Goal: Answer question/provide support: Answer question/provide support

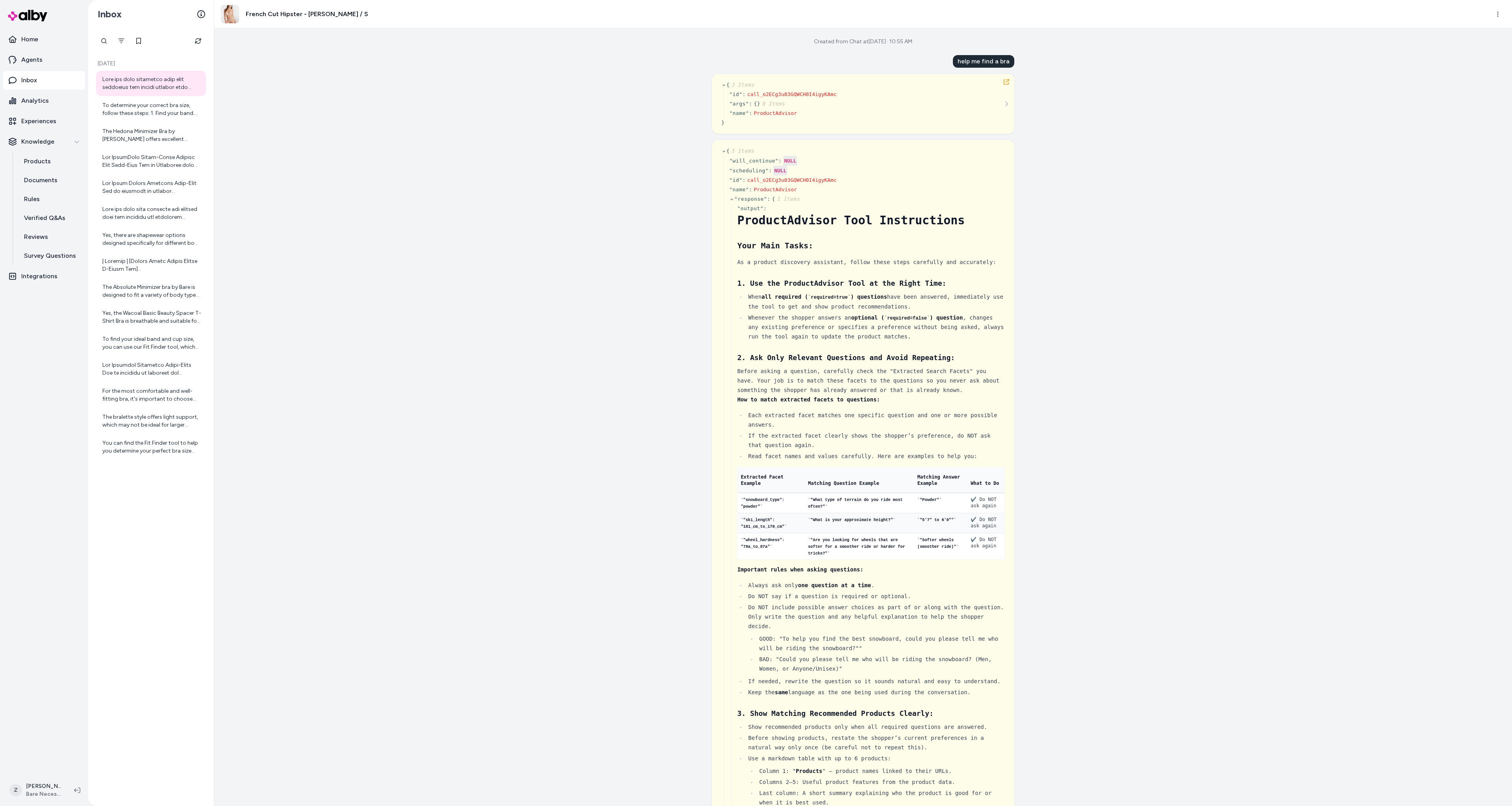
scroll to position [7050, 0]
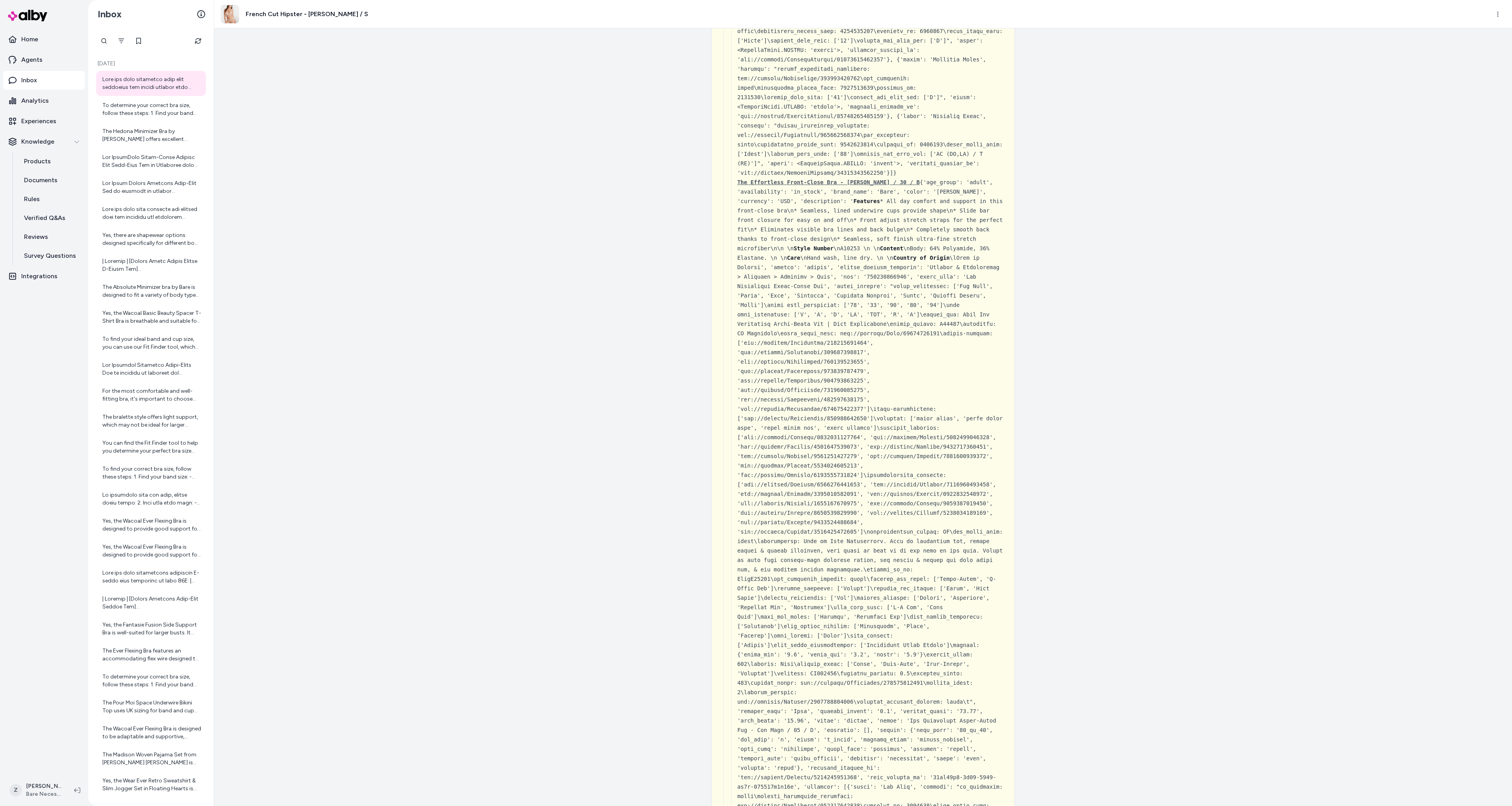
click at [467, 191] on div "Created from Chat at Sep 25, 2025 · 10:55 AM help me find a bra { 3 Items " id …" at bounding box center [863, 417] width 1298 height 778
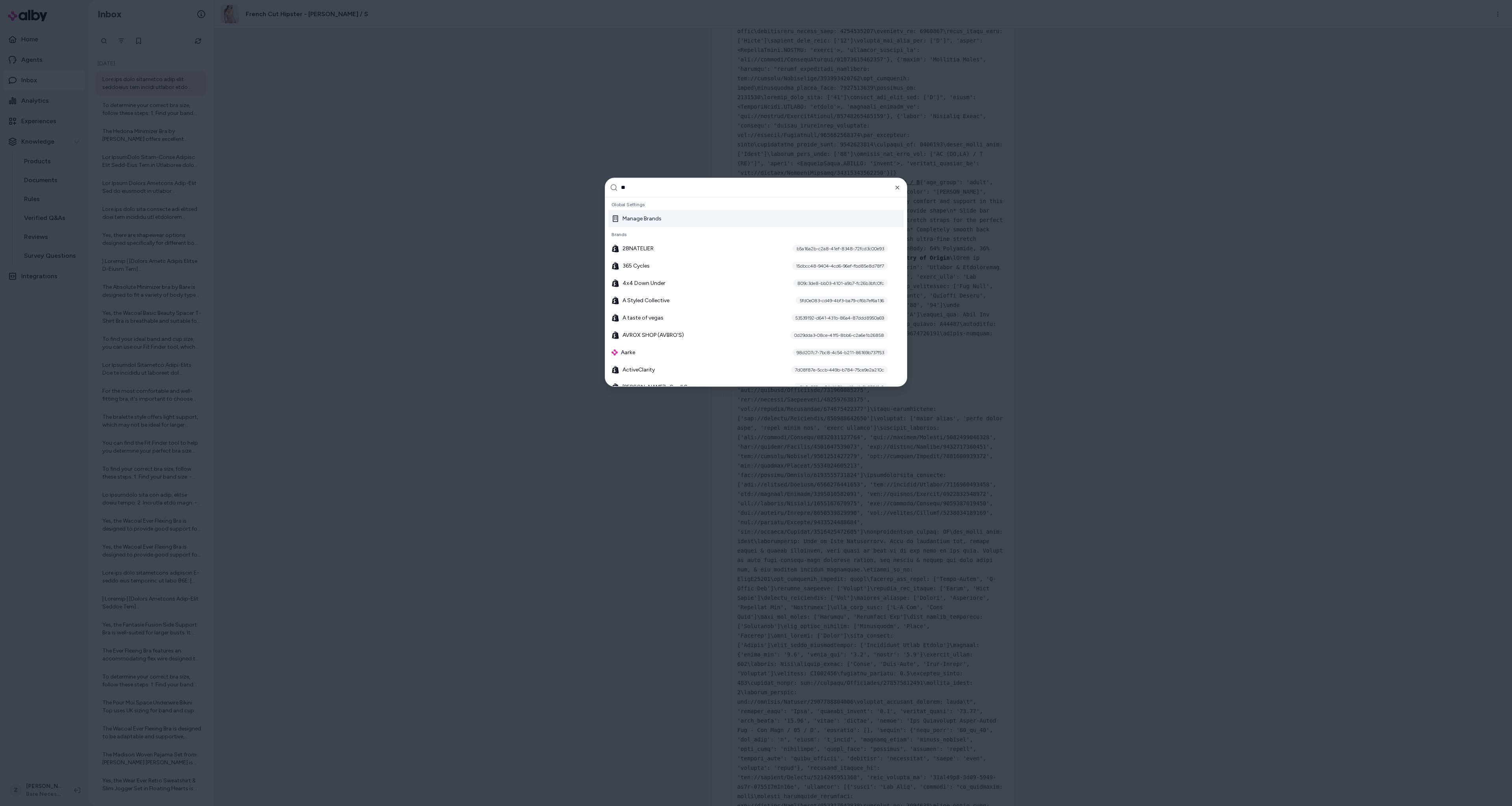
type input "***"
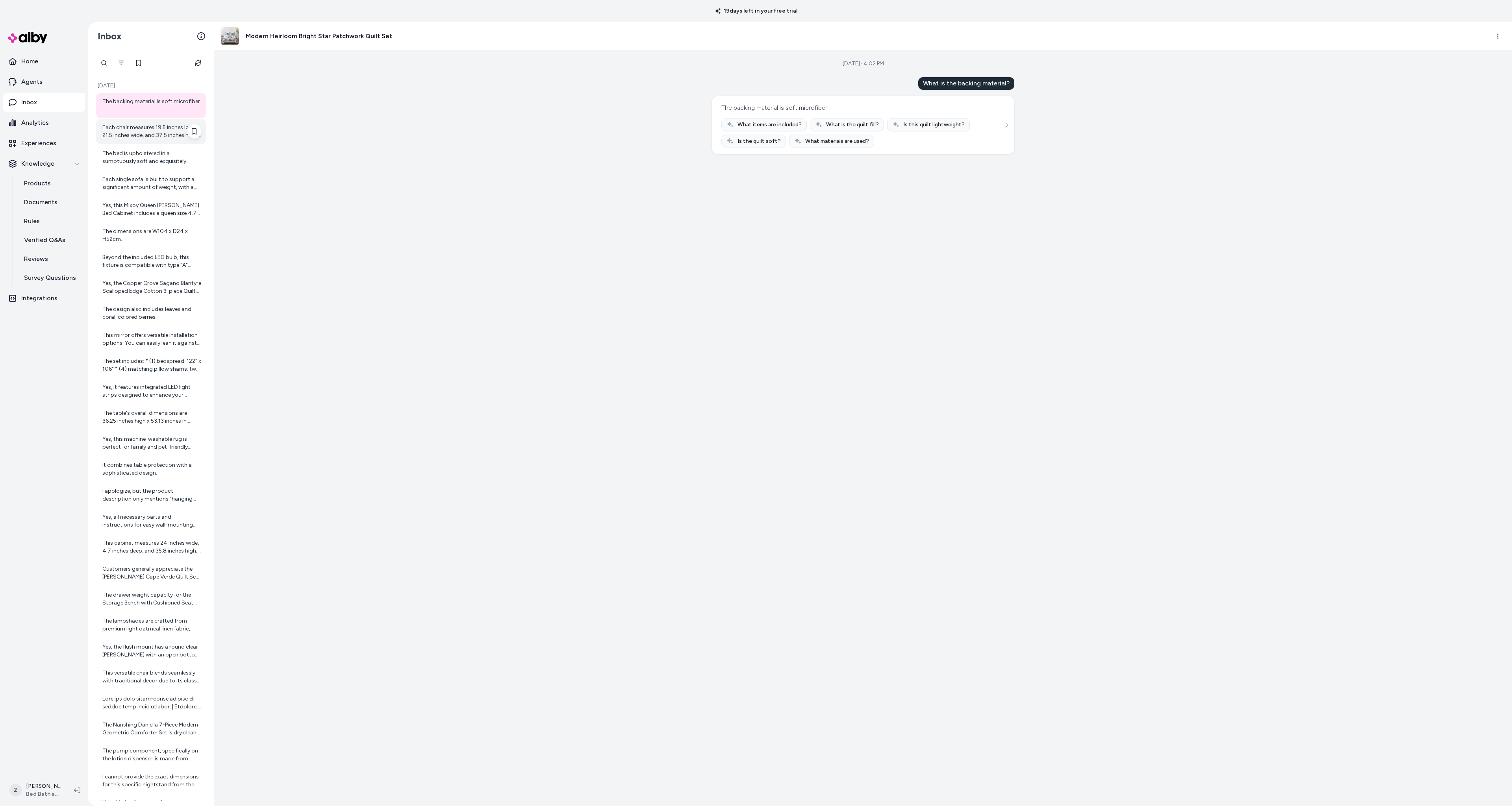
click at [147, 128] on div "Each chair measures 19.5 inches long, 21.5 inches wide, and 37.5 inches high. T…" at bounding box center [151, 131] width 99 height 16
click at [150, 154] on div "The bed is upholstered in a sumptuously soft and exquisitely boucle fabric, pro…" at bounding box center [151, 157] width 99 height 16
click at [143, 187] on div "Each single sofa is built to support a significant amount of weight, with a cap…" at bounding box center [151, 183] width 99 height 16
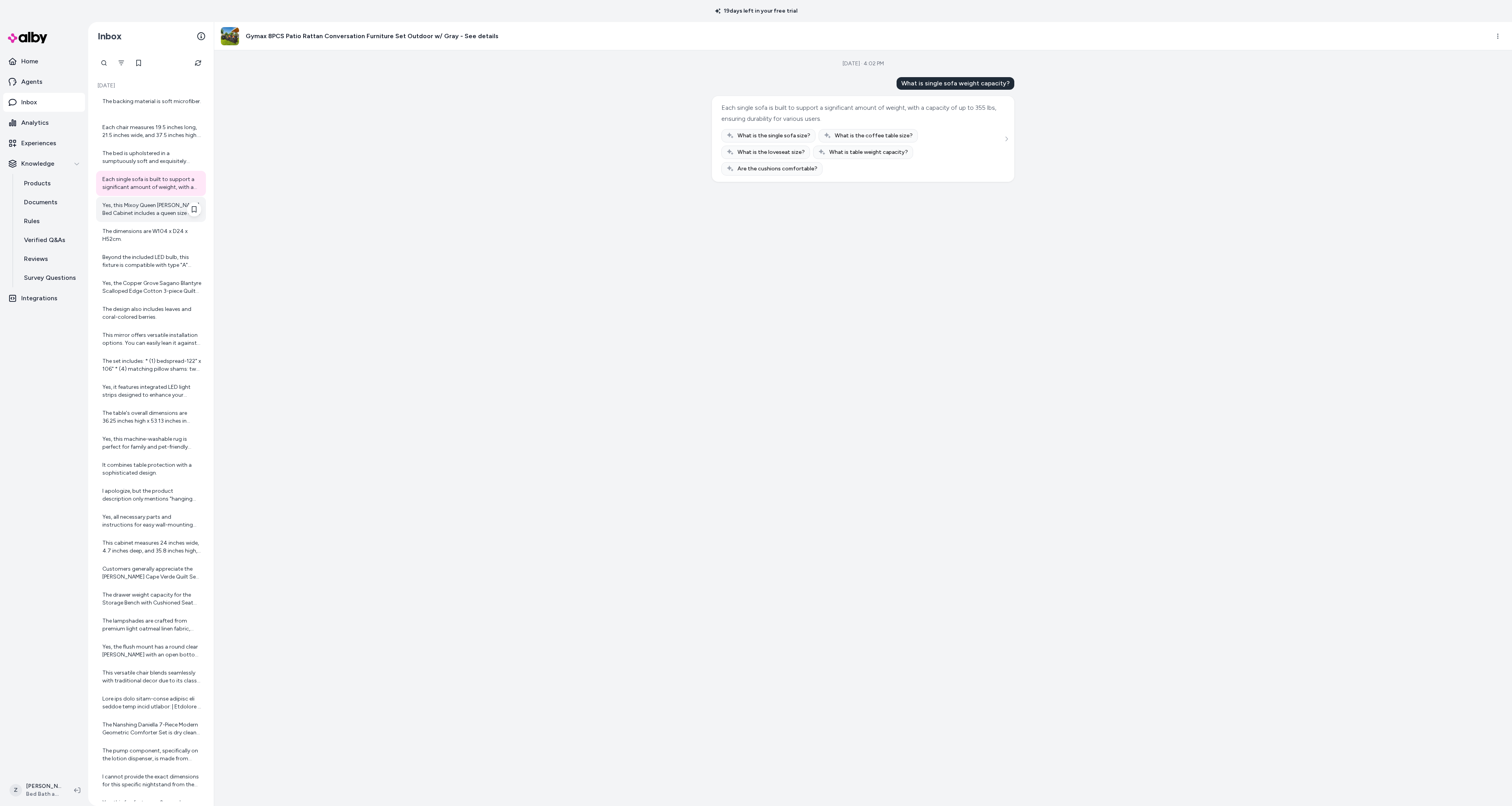
click at [142, 205] on div "Yes, this Mixoy Queen Murphy Bed Cabinet includes a queen size 4.7" memory foam…" at bounding box center [151, 209] width 99 height 16
click at [124, 67] on button "Filter" at bounding box center [121, 63] width 16 height 16
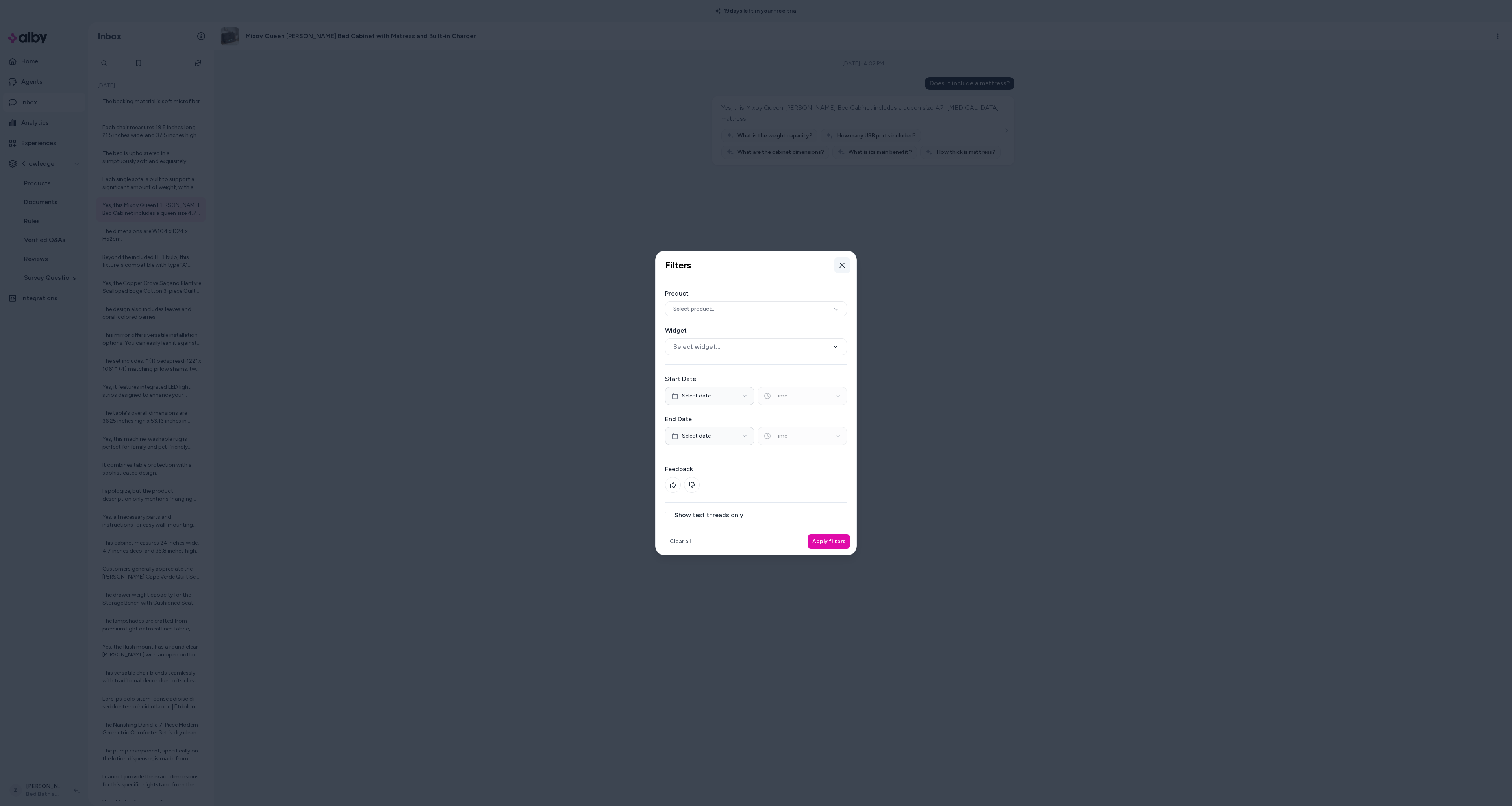
click at [842, 266] on icon "button" at bounding box center [842, 265] width 6 height 6
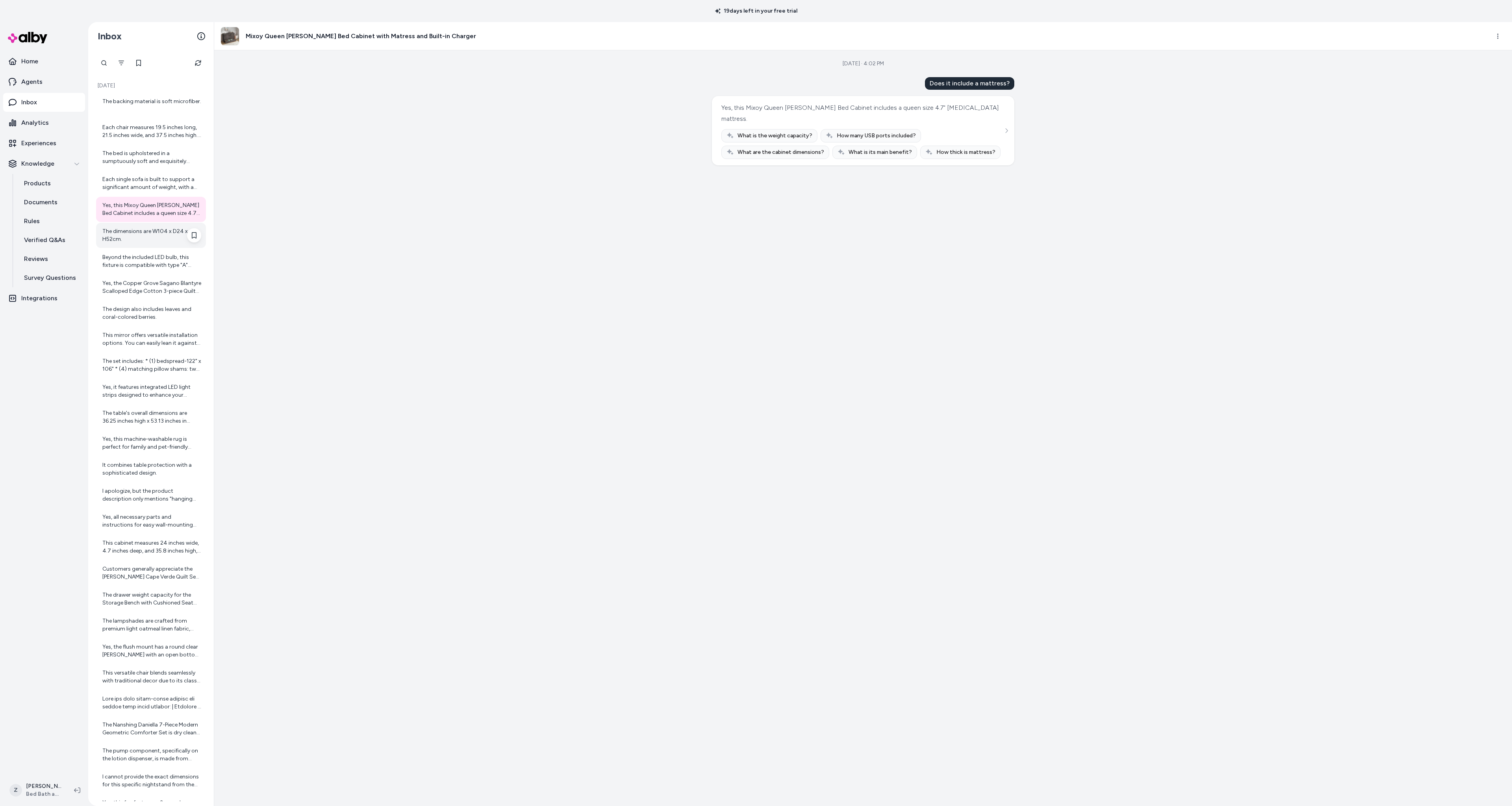
click at [129, 234] on div "The dimensions are W104 x D24 x H52cm." at bounding box center [151, 235] width 99 height 16
click at [136, 269] on div "Beyond the included LED bulb, this fixture is compatible with type "A" 60W, CFL…" at bounding box center [151, 261] width 99 height 16
click at [133, 290] on div "Yes, the Copper Grove Sagano Blantyre Scalloped Edge Cotton 3-piece Quilt Beddi…" at bounding box center [151, 287] width 99 height 16
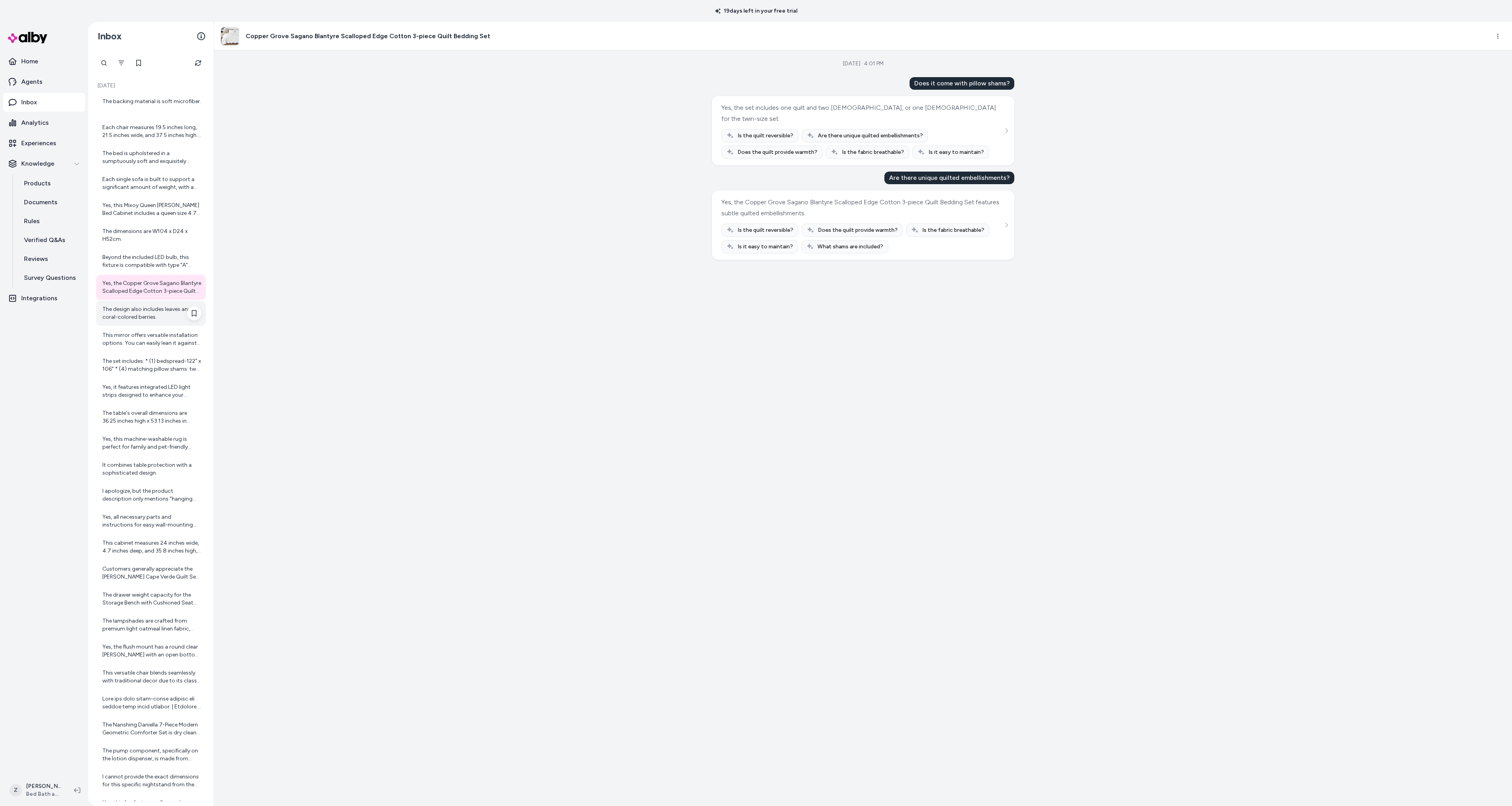
click at [140, 323] on div "The design also includes leaves and coral-colored berries." at bounding box center [151, 313] width 110 height 25
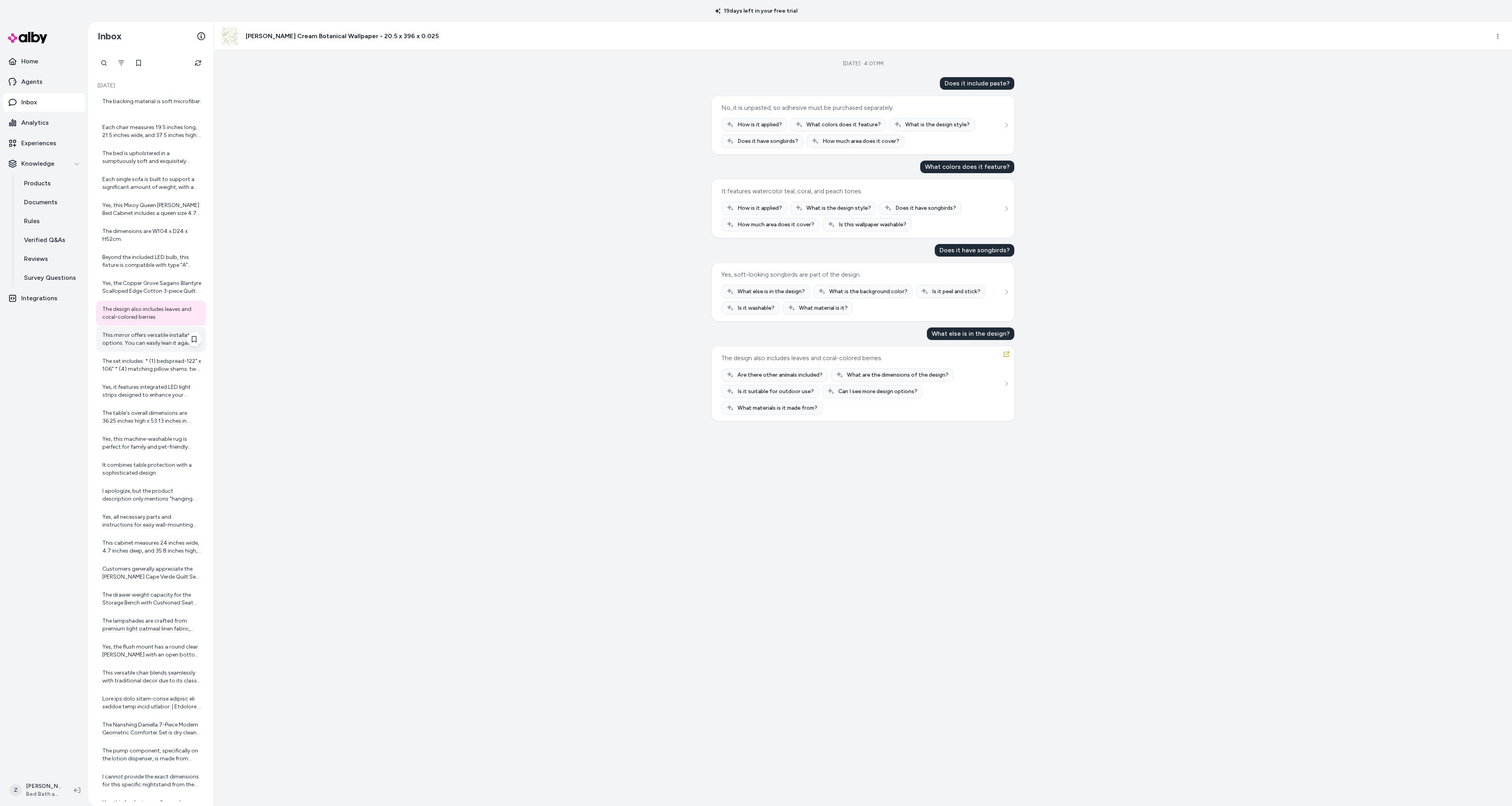
click at [146, 337] on div "This mirror offers versatile installation options. You can easily lean it again…" at bounding box center [151, 339] width 99 height 16
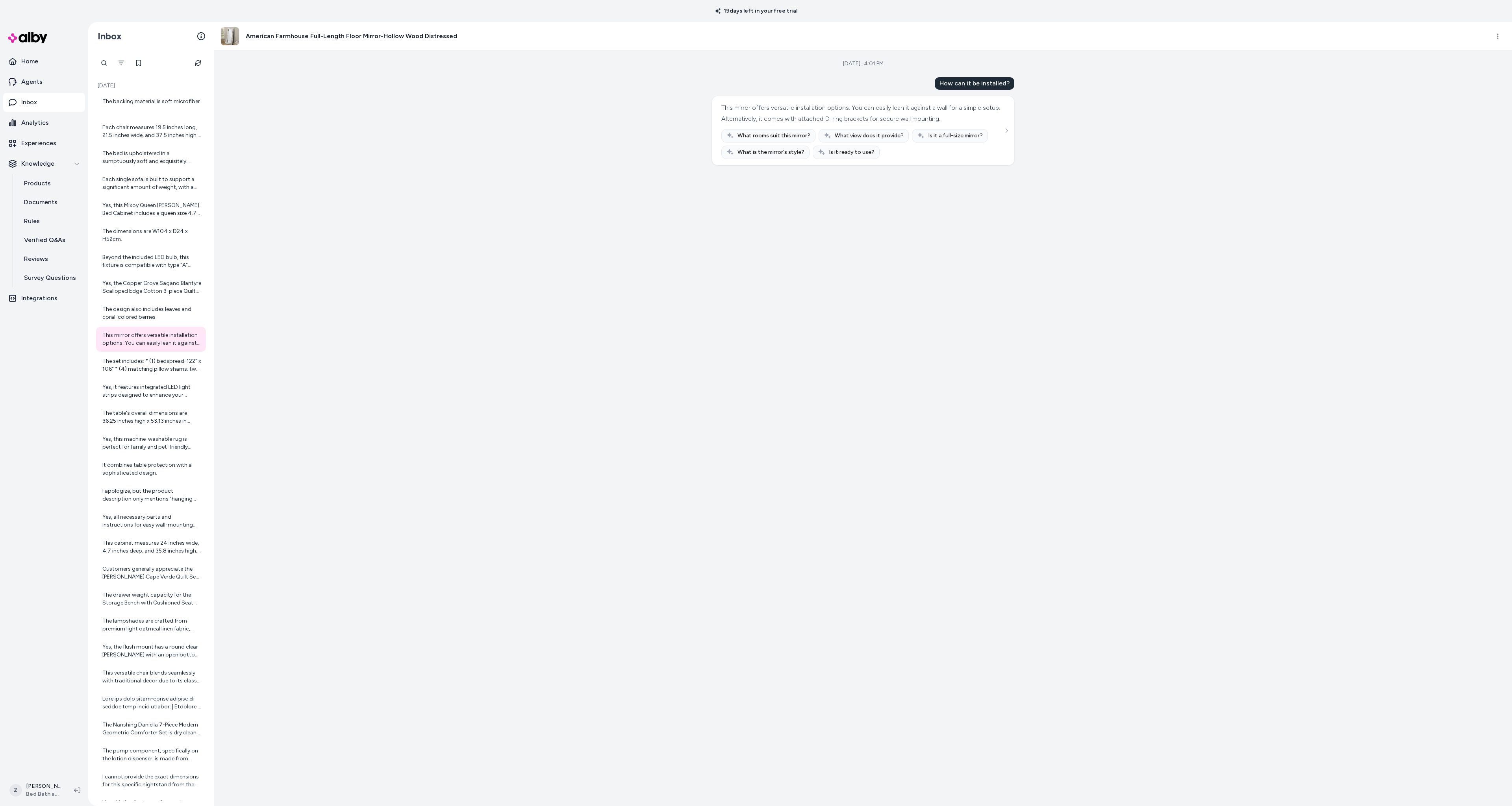
click at [362, 308] on div "Sep 25, 2025 · 4:01 PM How can it be installed? This mirror offers versatile in…" at bounding box center [863, 428] width 1298 height 756
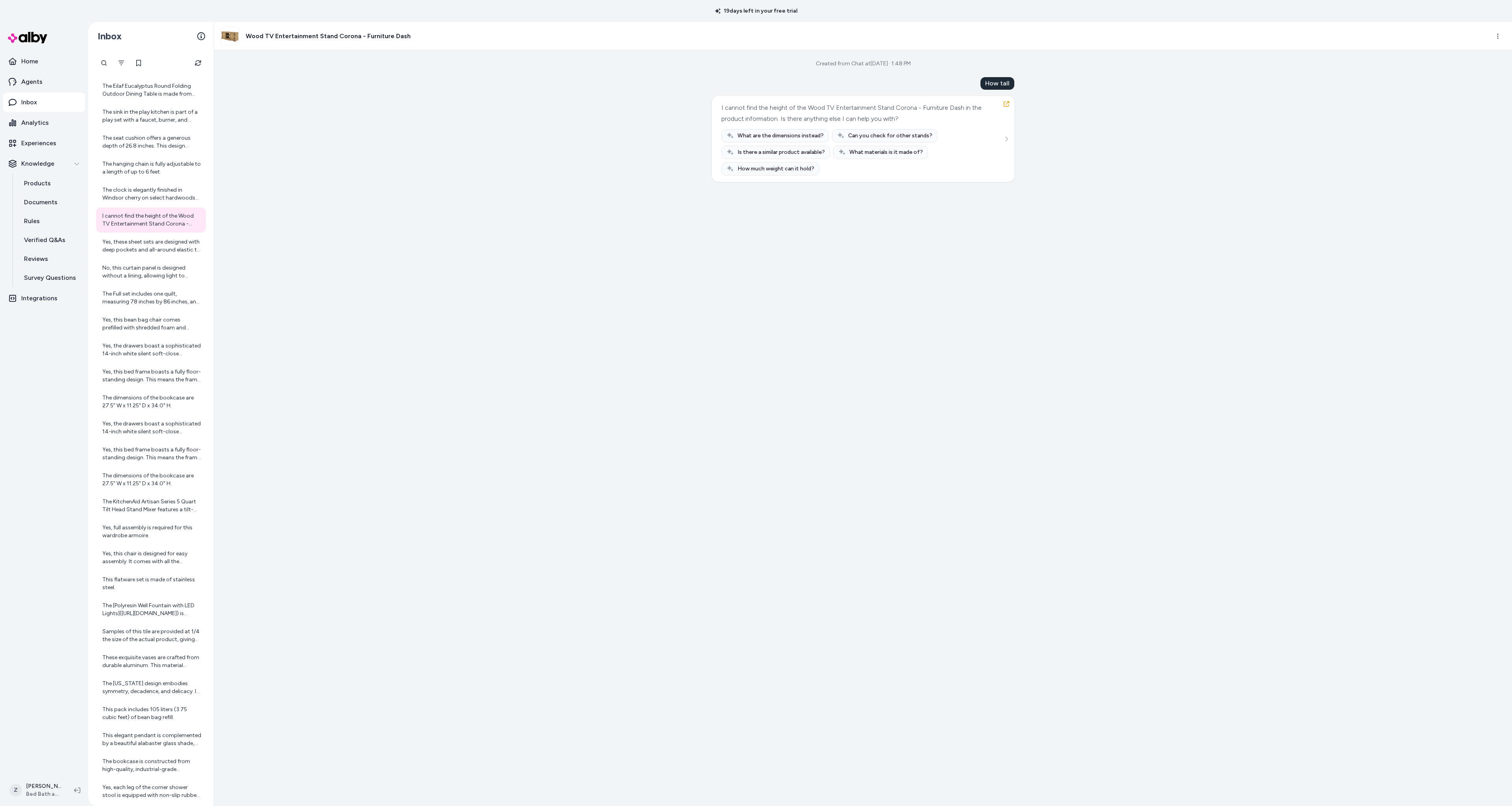
scroll to position [1244, 0]
click at [169, 245] on div "Yes, these sheet sets are designed with deep pockets and all-around elastic to …" at bounding box center [151, 238] width 99 height 16
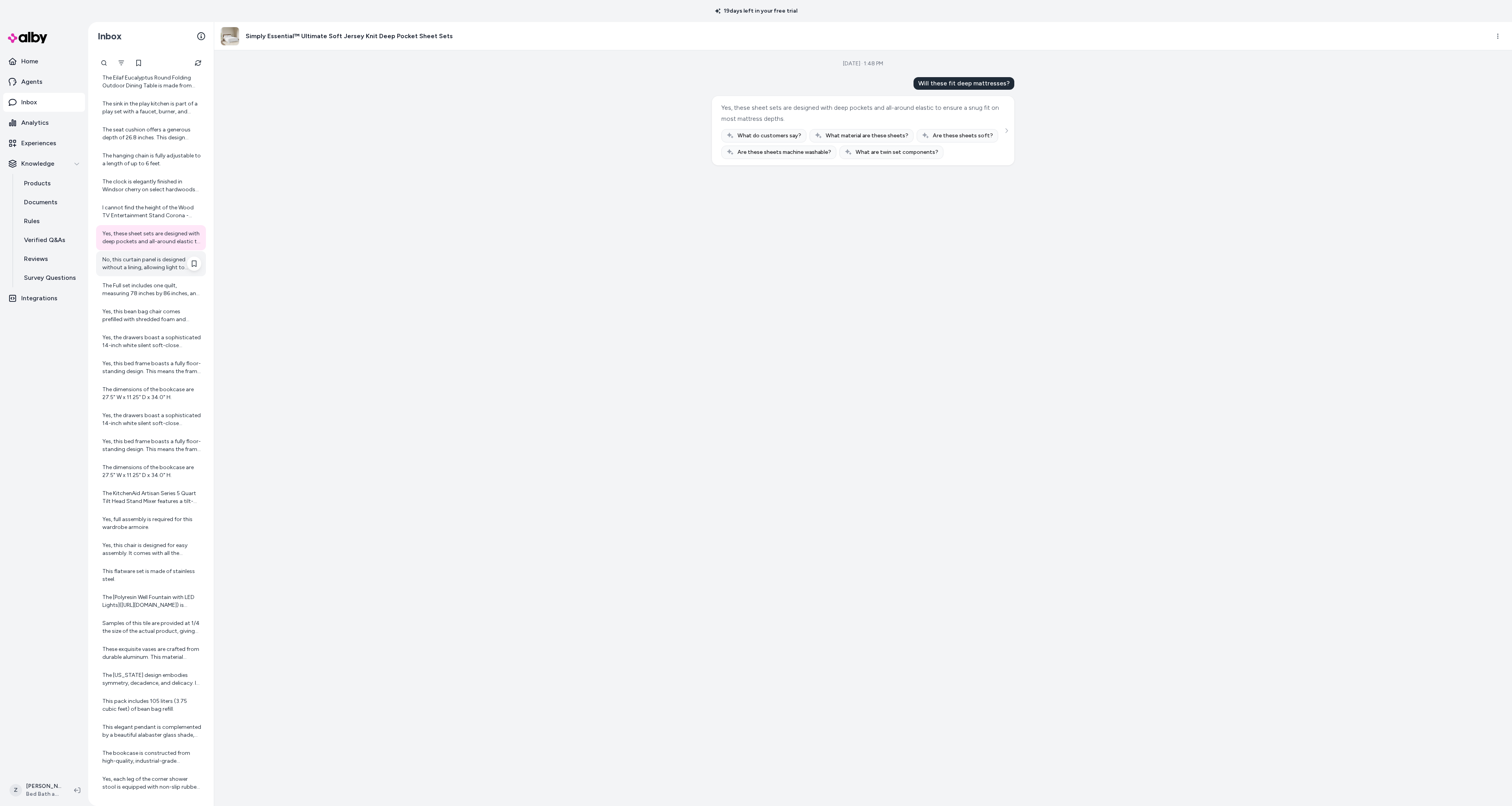
click at [170, 268] on div "No, this curtain panel is designed without a lining, allowing light to gently f…" at bounding box center [151, 263] width 99 height 16
click at [148, 294] on div "The Full set includes one quilt, measuring 78 inches by 86 inches, and two sham…" at bounding box center [151, 289] width 99 height 16
click at [141, 335] on div "Yes, the drawers boast a sophisticated 14-inch white silent soft-close mechanis…" at bounding box center [151, 341] width 99 height 16
click at [138, 368] on div "Yes, this bed frame boasts a fully floor-standing design. This means the frame …" at bounding box center [151, 367] width 99 height 16
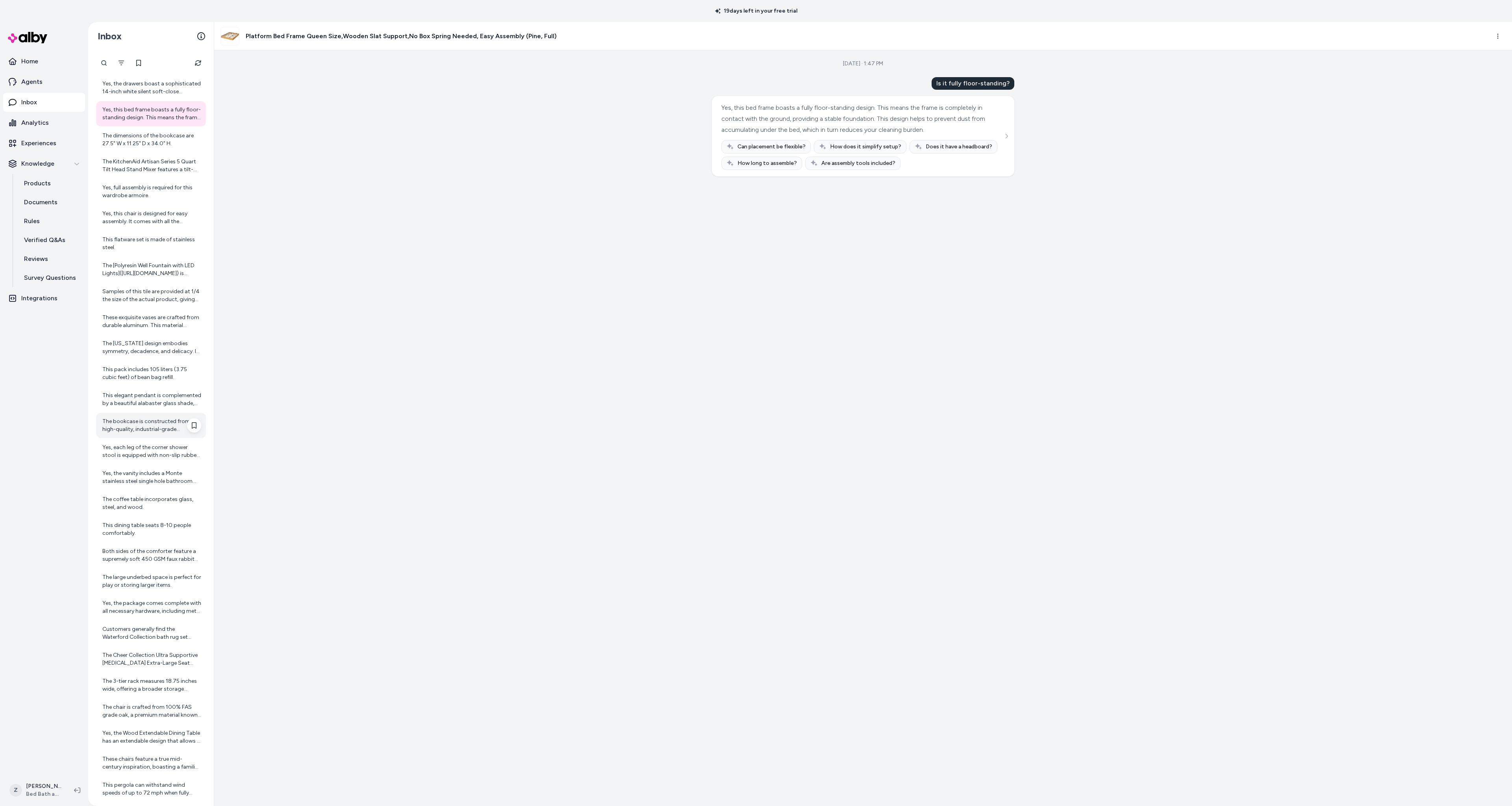
scroll to position [1634, 0]
click at [136, 374] on div "The bookcase is constructed from high-quality, industrial-grade laminated wood,…" at bounding box center [151, 367] width 99 height 16
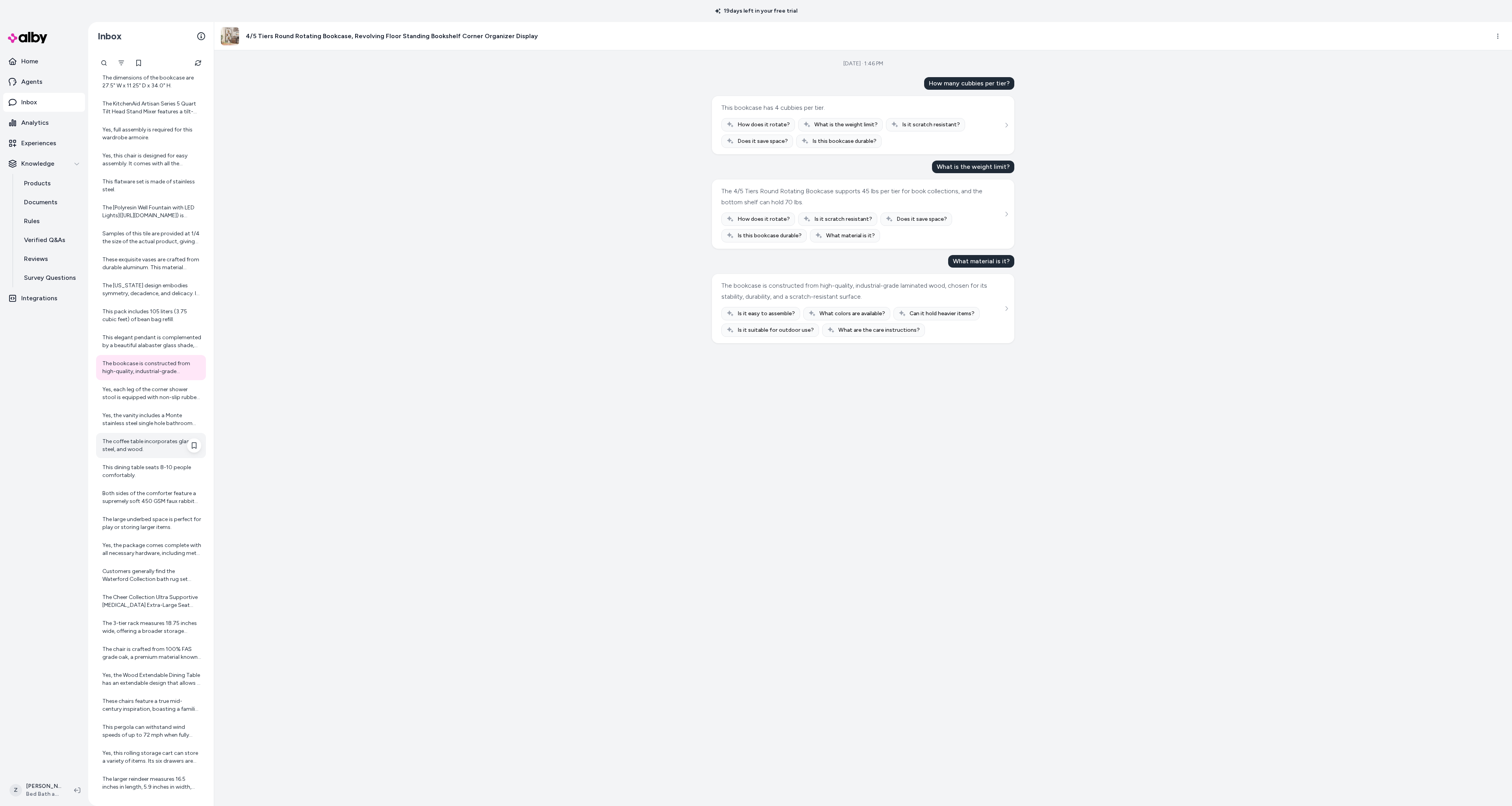
click at [103, 446] on div "The coffee table incorporates glass, steel, and wood." at bounding box center [151, 445] width 99 height 16
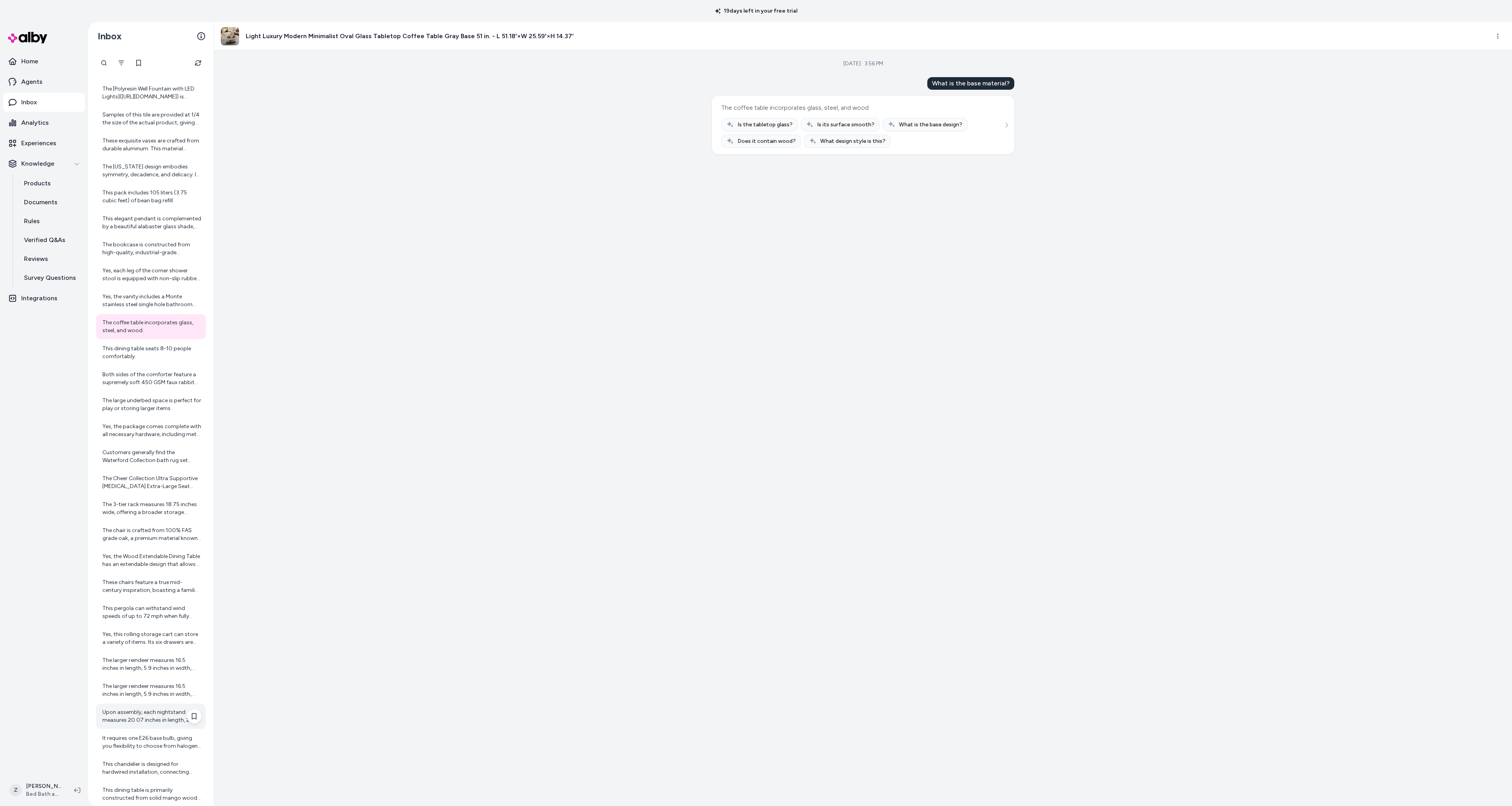
scroll to position [2023, 0]
drag, startPoint x: 129, startPoint y: 467, endPoint x: 125, endPoint y: 469, distance: 4.5
click at [129, 467] on div "It requires one E26 base bulb, giving you flexibility to choose from halogen, L…" at bounding box center [151, 471] width 99 height 16
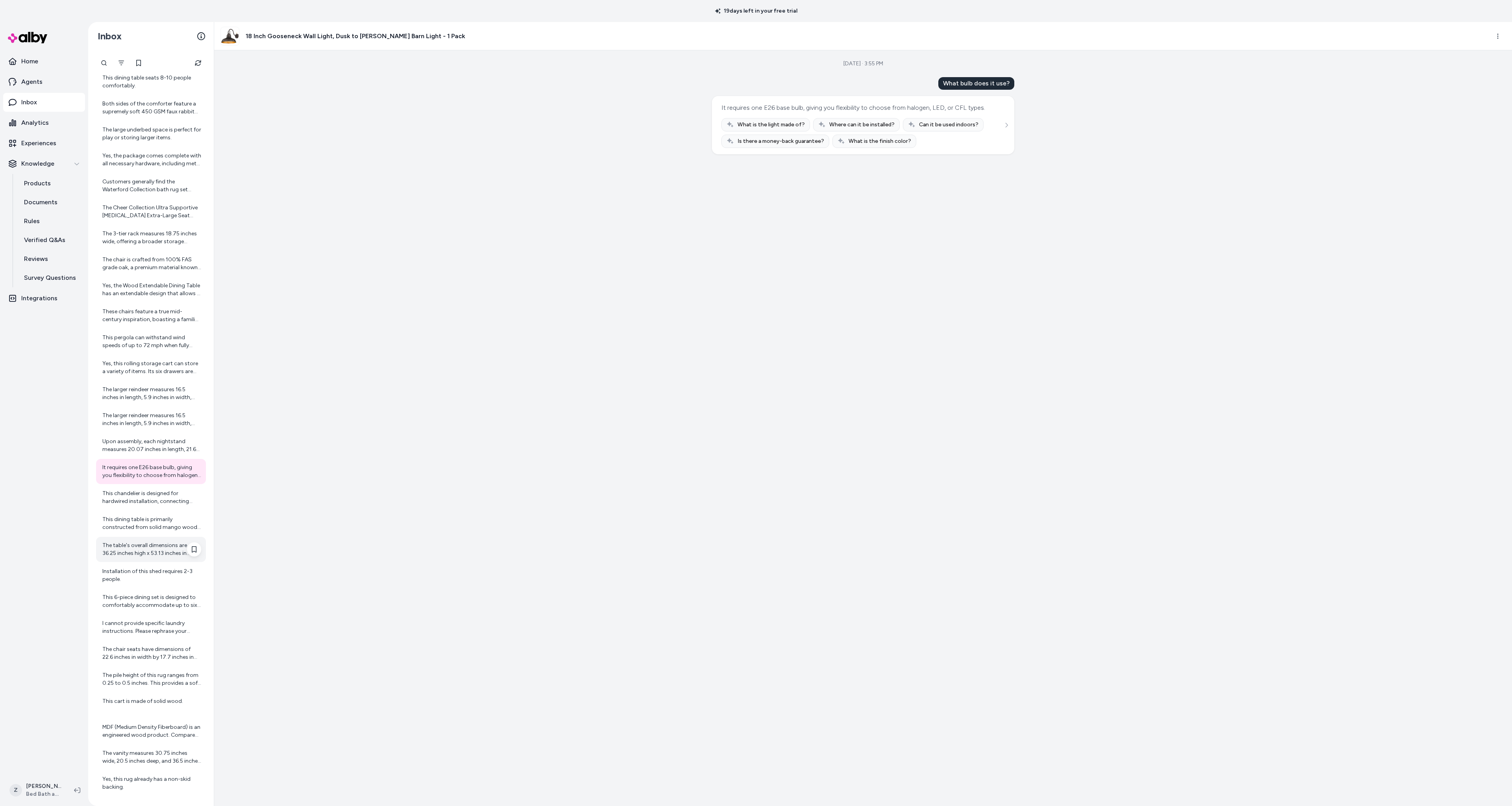
click at [151, 539] on div "The table's overall dimensions are 36.25 inches high x 53.13 inches in diameter." at bounding box center [151, 549] width 110 height 25
click at [149, 516] on div "This dining table is primarily constructed from solid mango wood, known for its…" at bounding box center [151, 523] width 99 height 16
click at [148, 577] on div "Installation of this shed requires 2-3 people." at bounding box center [151, 575] width 99 height 16
click at [137, 604] on div "This 6-piece dining set is designed to comfortably accommodate up to six guests…" at bounding box center [151, 601] width 99 height 16
click at [134, 674] on div "The pile height of this rug ranges from 0.25 to 0.5 inches. This provides a sof…" at bounding box center [151, 679] width 99 height 16
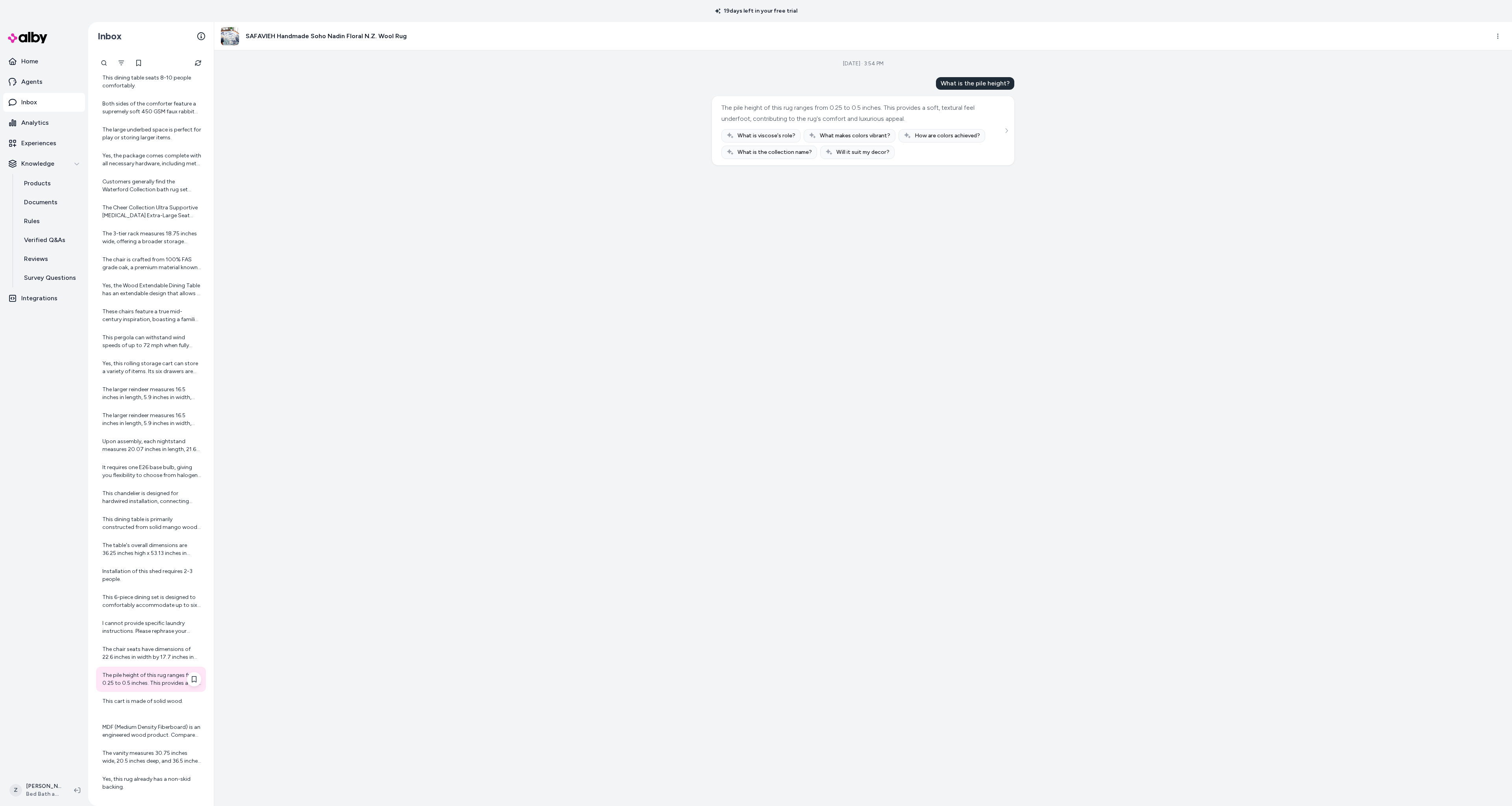
click at [126, 670] on div "The pile height of this rug ranges from 0.25 to 0.5 inches. This provides a sof…" at bounding box center [151, 679] width 110 height 25
click at [127, 666] on div "The 8 Piece Sectional Seating Group with Fire Pit includes: * 6 cushions * 1 ta…" at bounding box center [151, 675] width 110 height 25
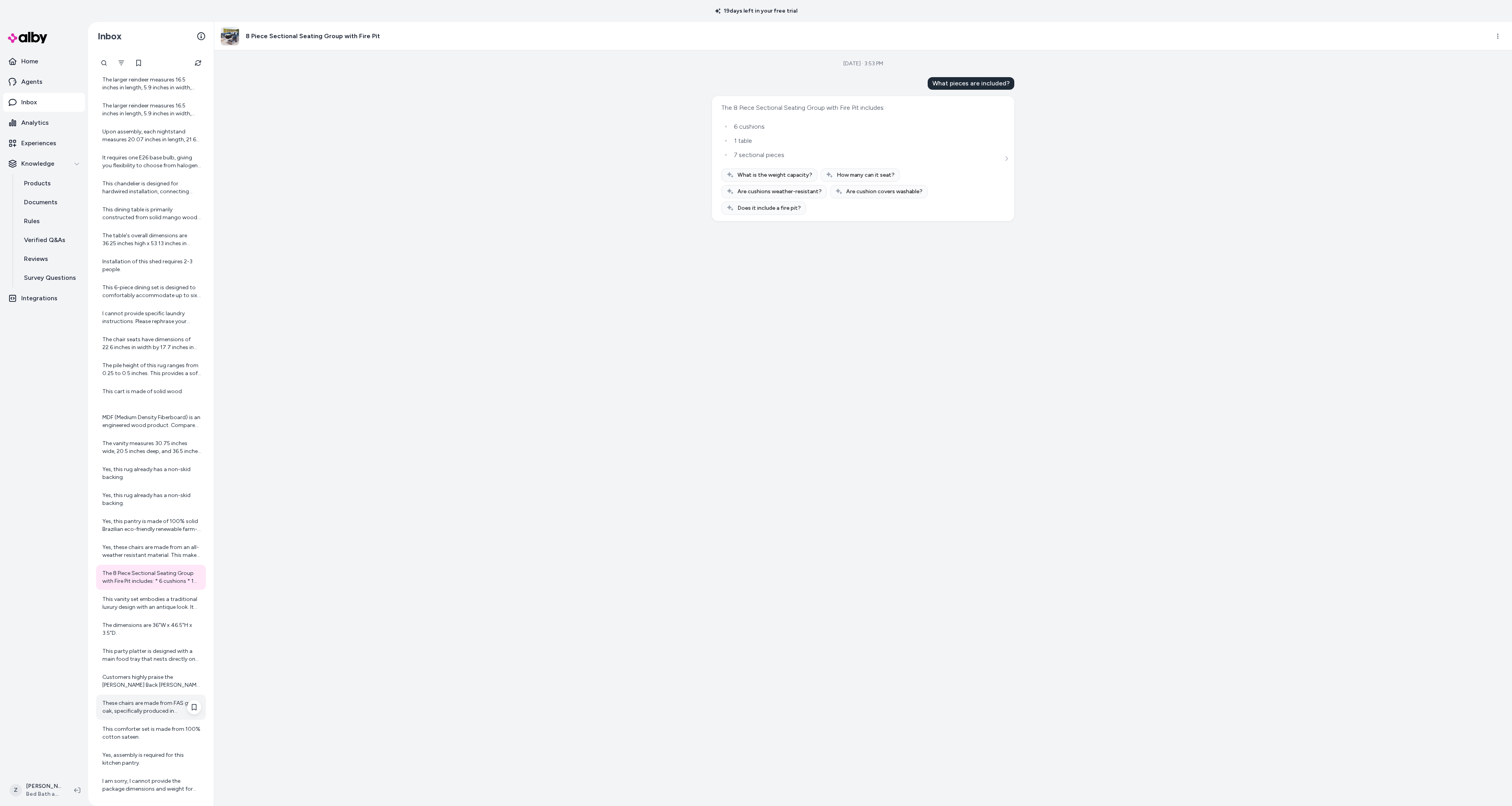
scroll to position [2382, 0]
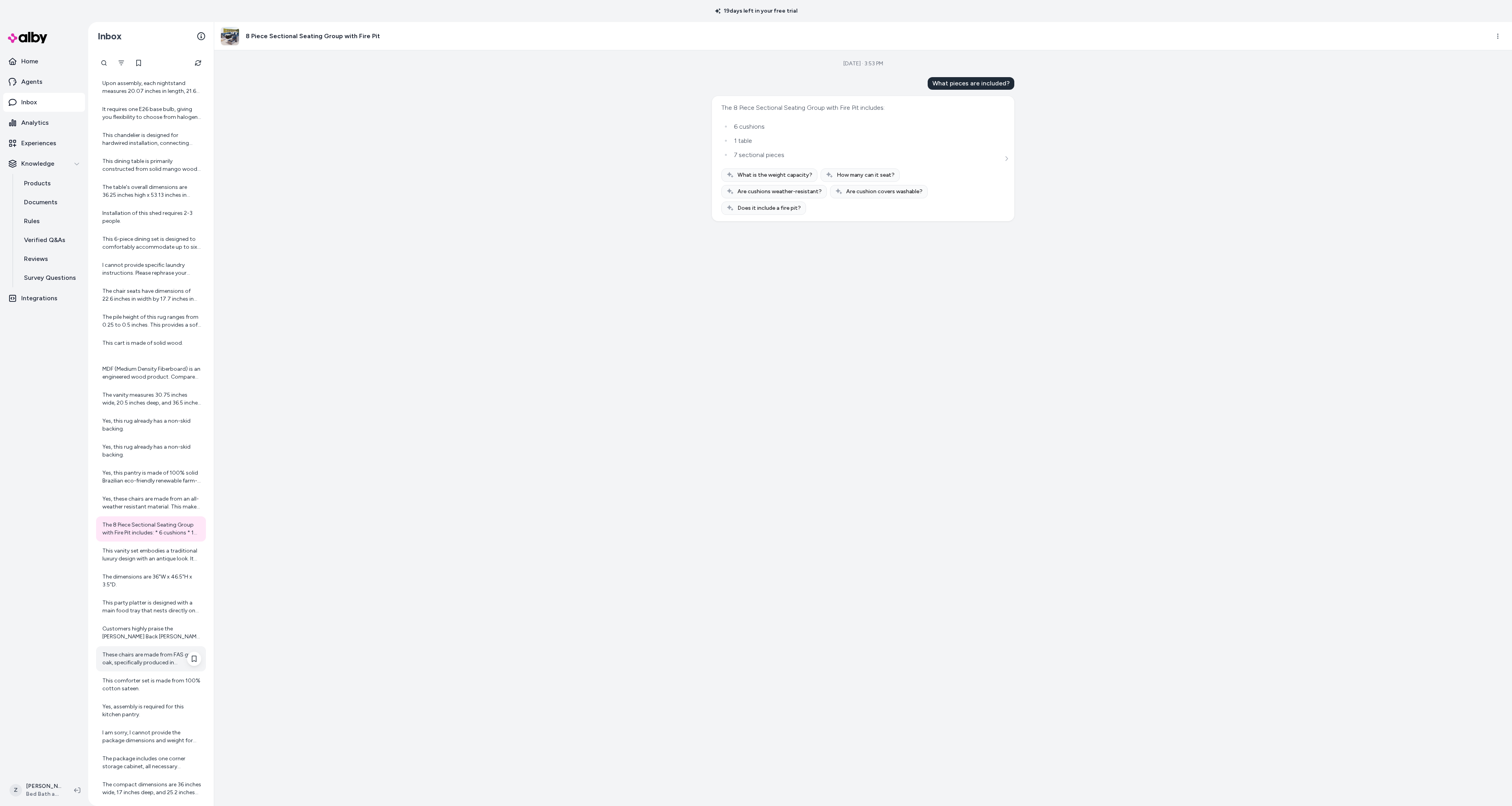
click at [126, 664] on div "These chairs are made from FAS grade oak, specifically produced in North Americ…" at bounding box center [151, 659] width 99 height 16
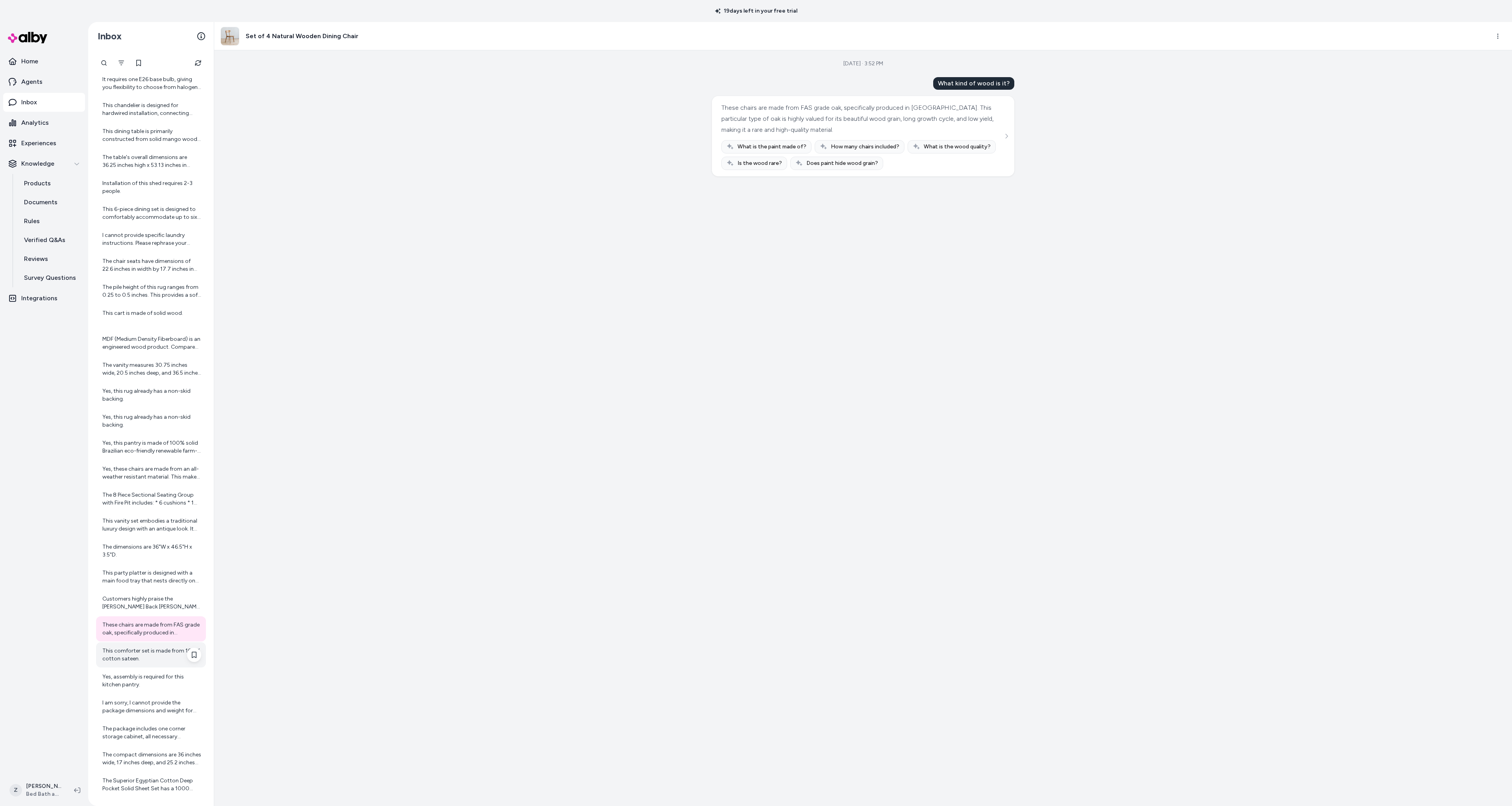
scroll to position [2413, 0]
click at [103, 675] on div "Yes, assembly is required for this kitchen pantry." at bounding box center [151, 679] width 99 height 16
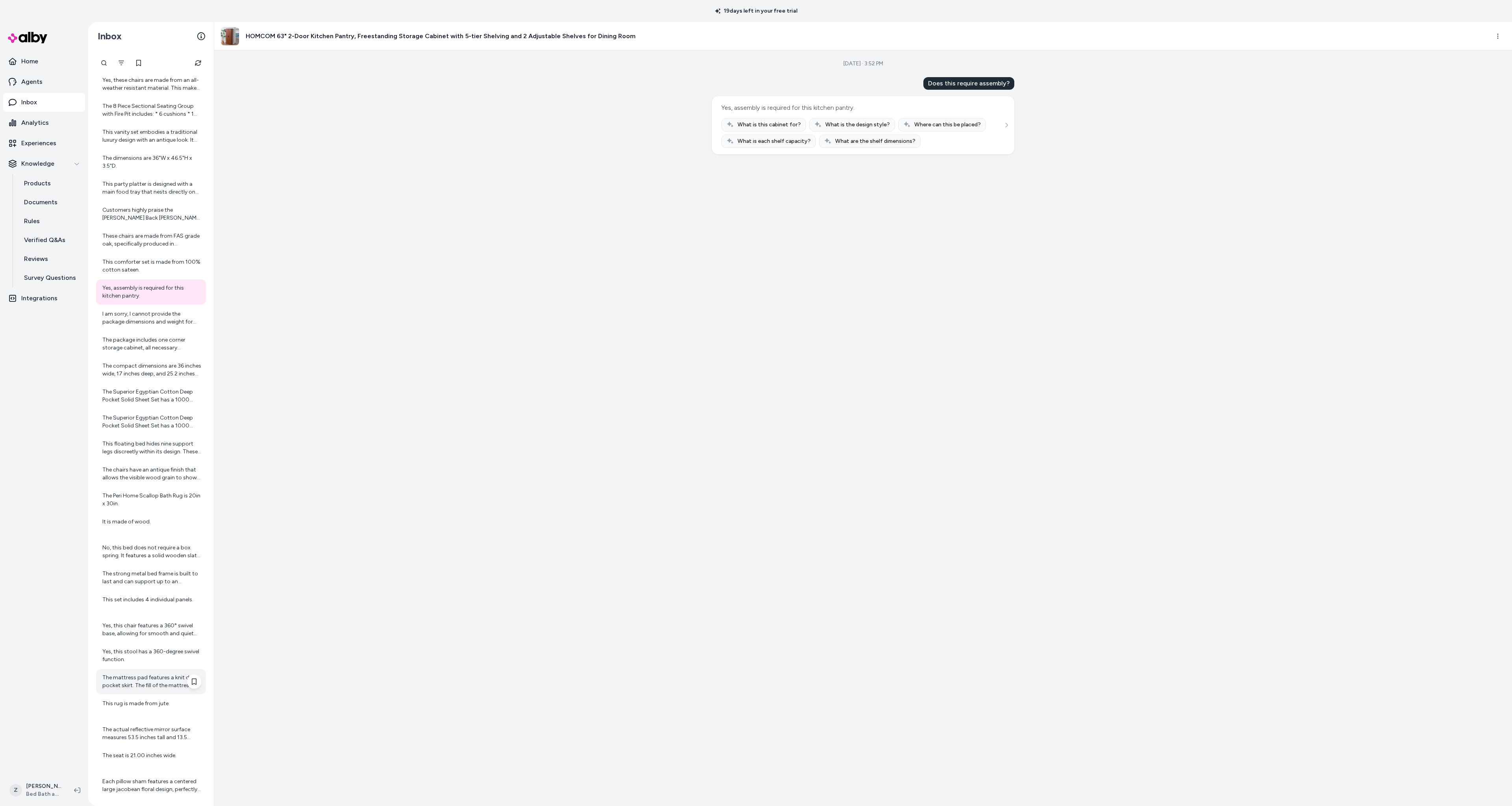
scroll to position [2803, 0]
click at [98, 671] on div "The mattress pad features a knit deep pocket skirt. The fill of the mattress pa…" at bounding box center [151, 679] width 110 height 25
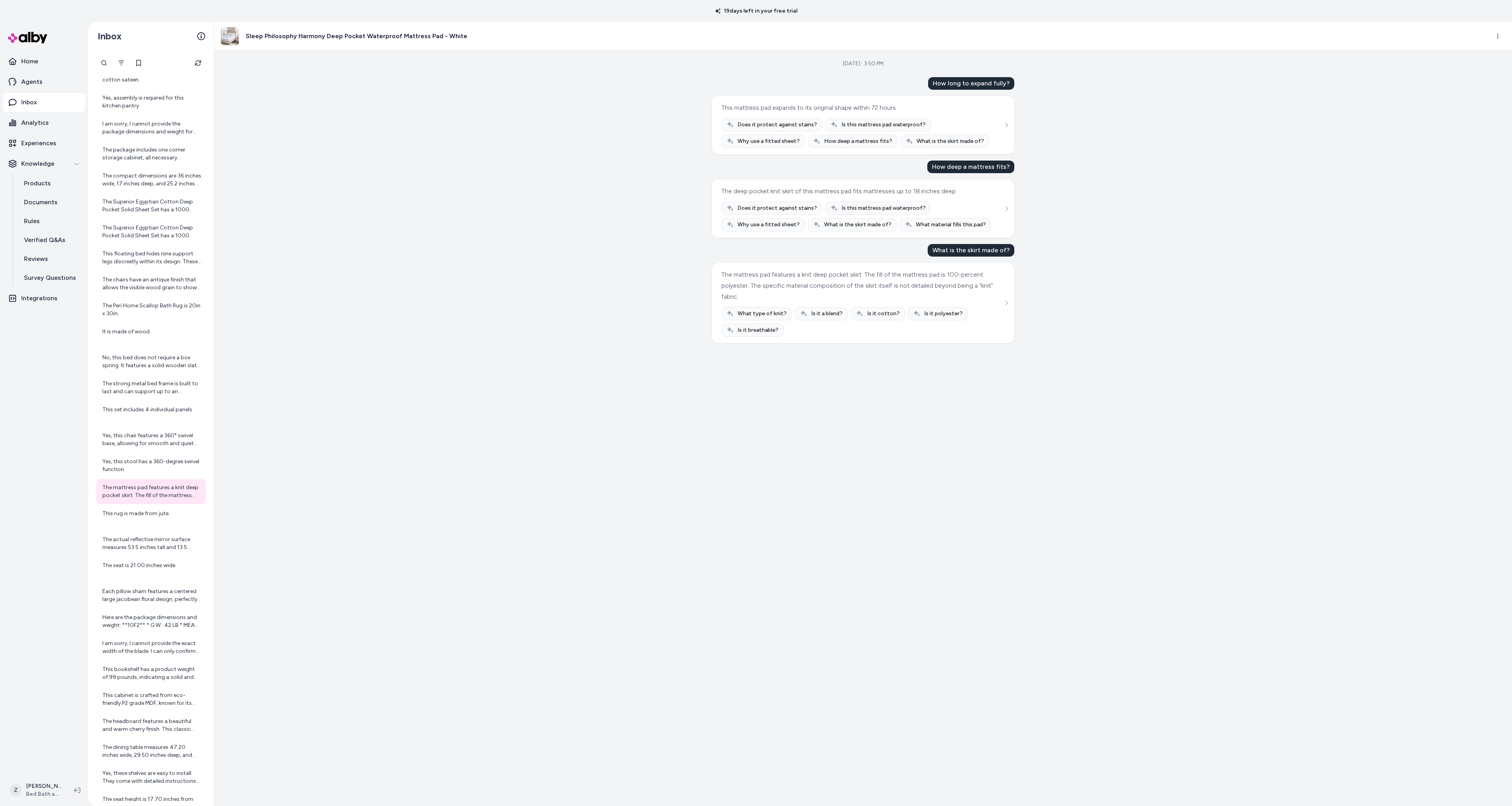
scroll to position [3060, 0]
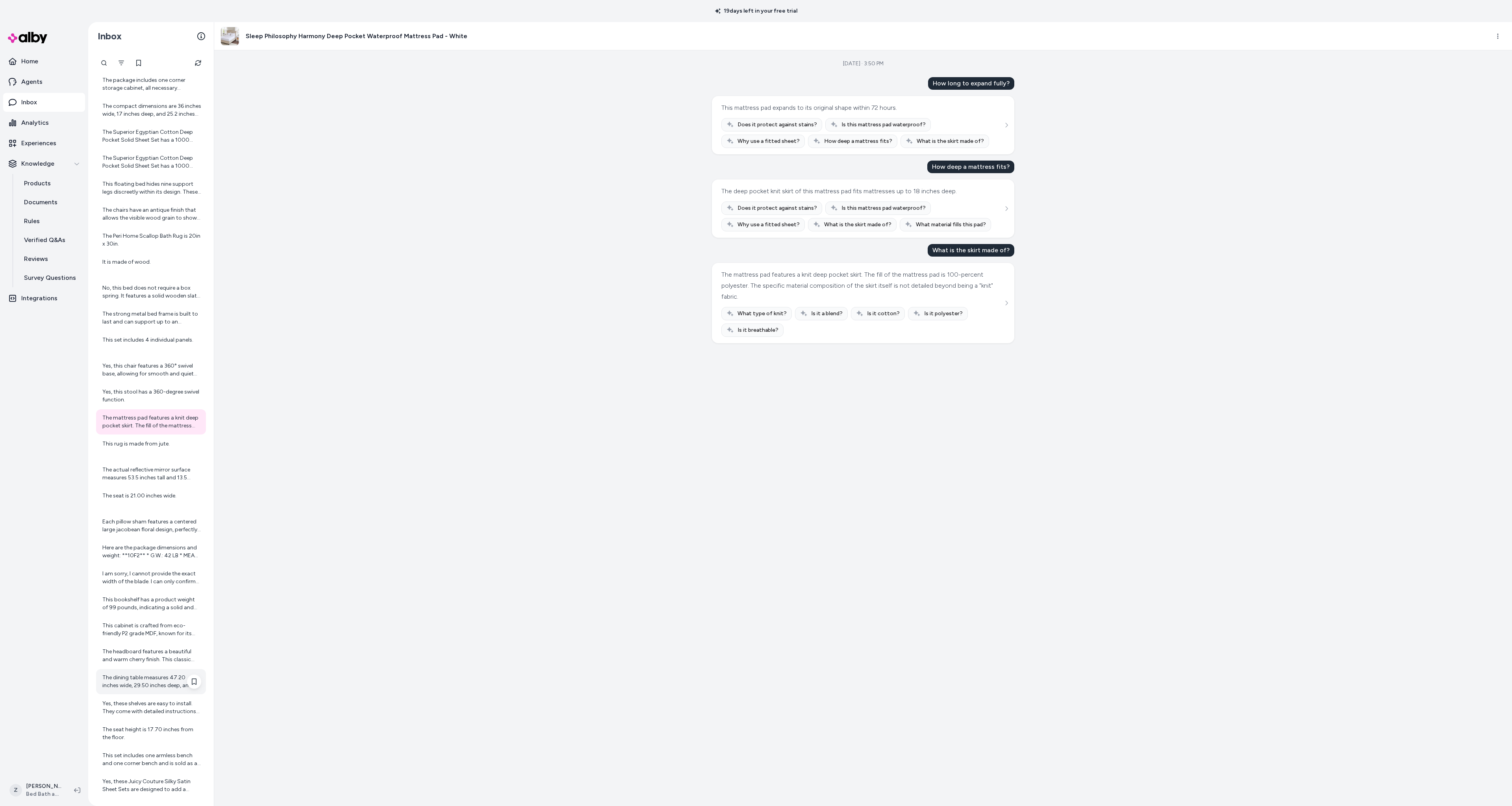
click at [110, 675] on div "The dining table measures 47.20 inches wide, 29.50 inches deep, and 29.50 inche…" at bounding box center [151, 681] width 99 height 16
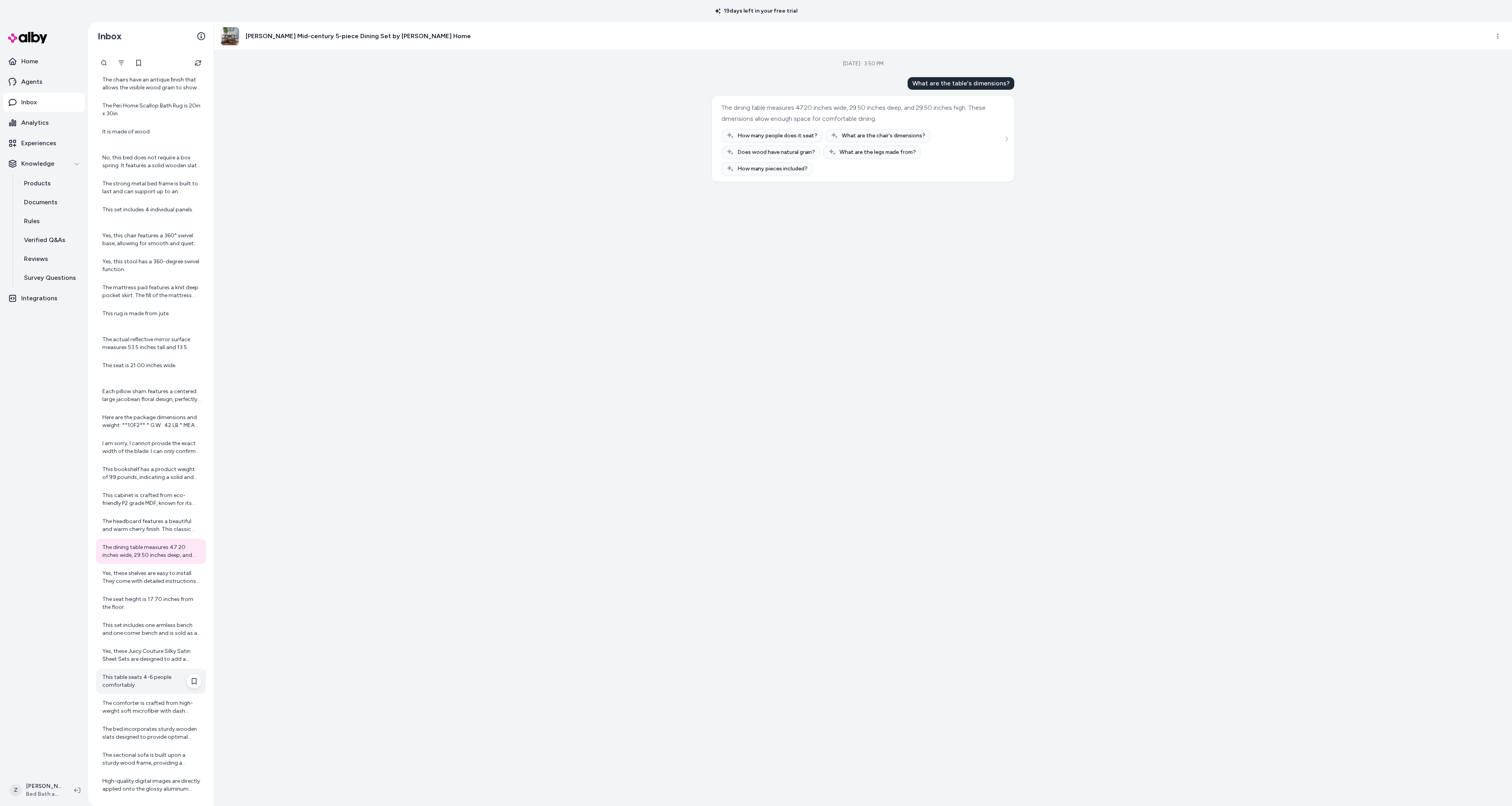
scroll to position [3192, 0]
click at [103, 669] on div "This table seats 4-6 people comfortably." at bounding box center [151, 679] width 110 height 25
click at [116, 725] on div "The bed incorporates sturdy wooden slats designed to provide optimal mattress s…" at bounding box center [151, 731] width 99 height 16
click at [652, 138] on div "Sep 25, 2025 · 3:49 PM How does it support mattress? The bed incorporates sturd…" at bounding box center [863, 428] width 1298 height 756
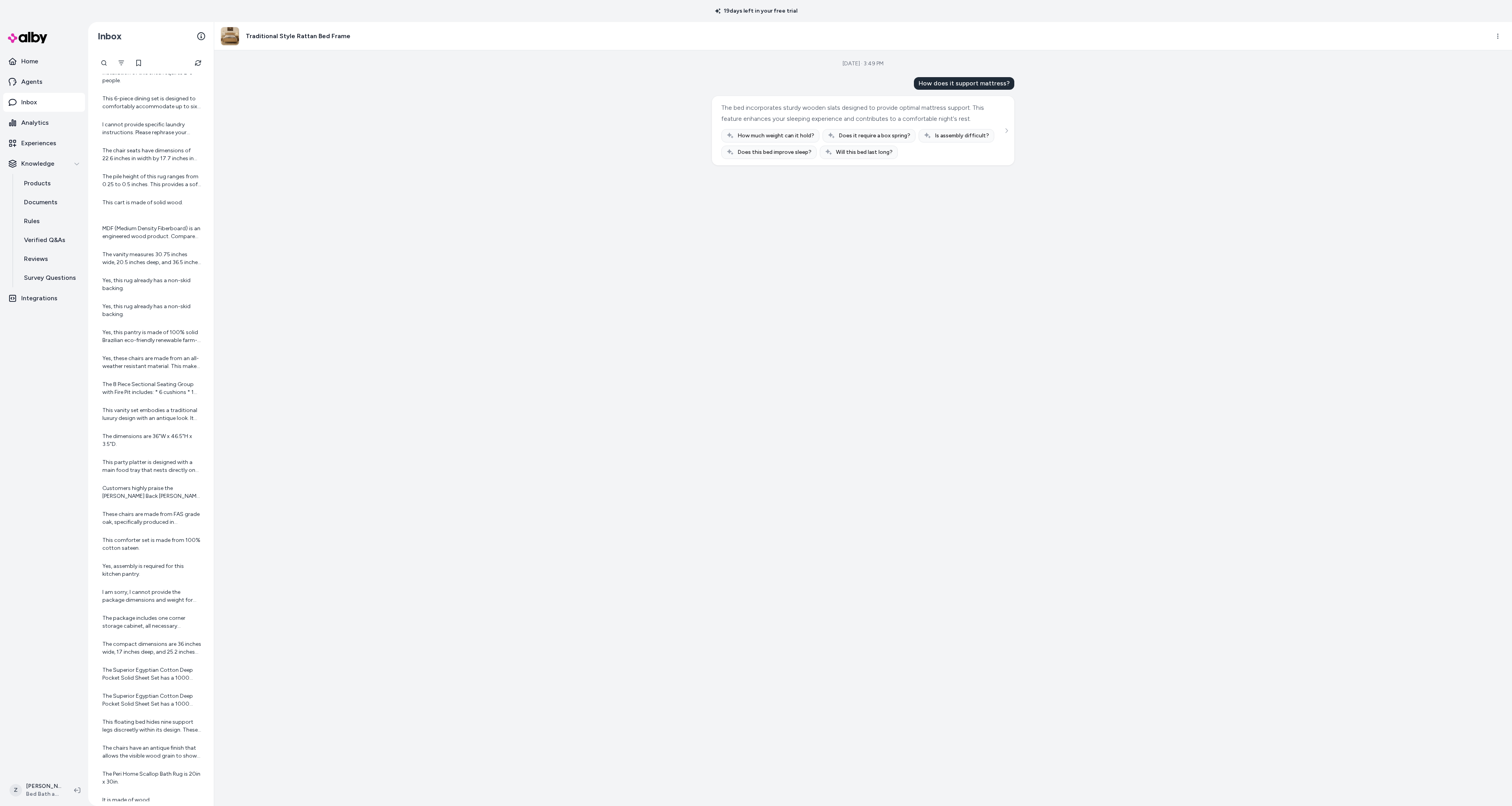
scroll to position [1427, 0]
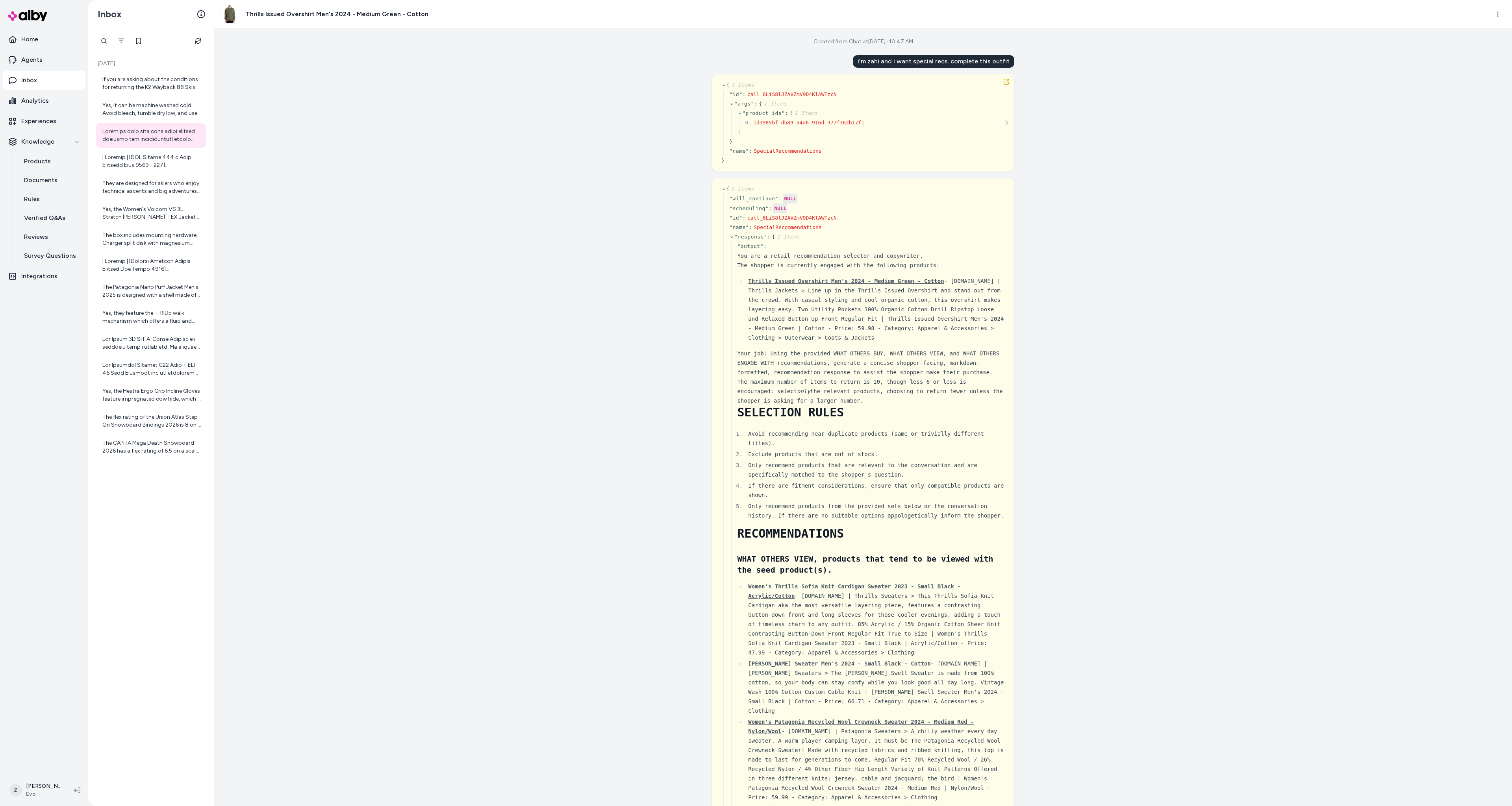
scroll to position [246, 0]
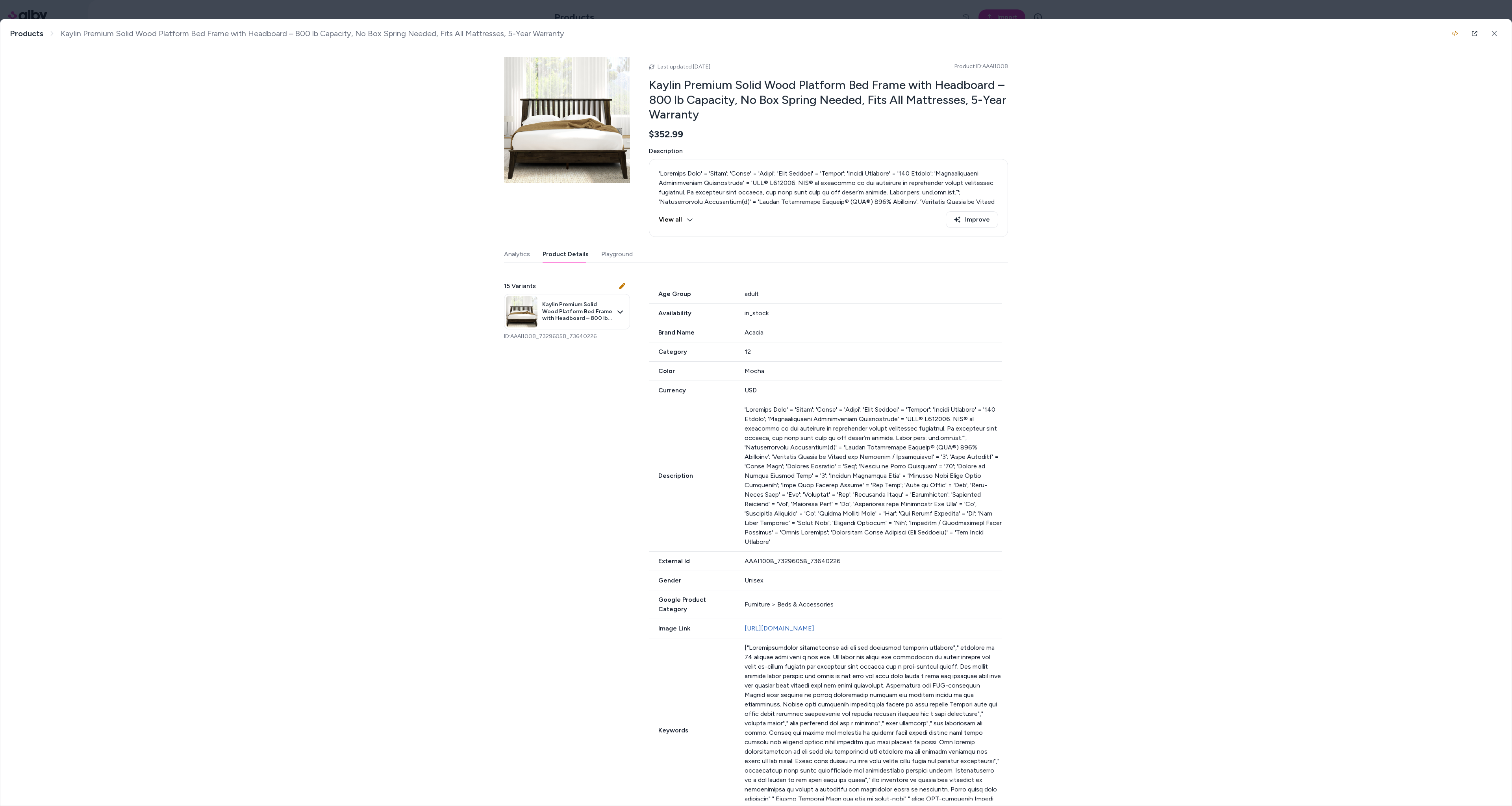
scroll to position [455, 0]
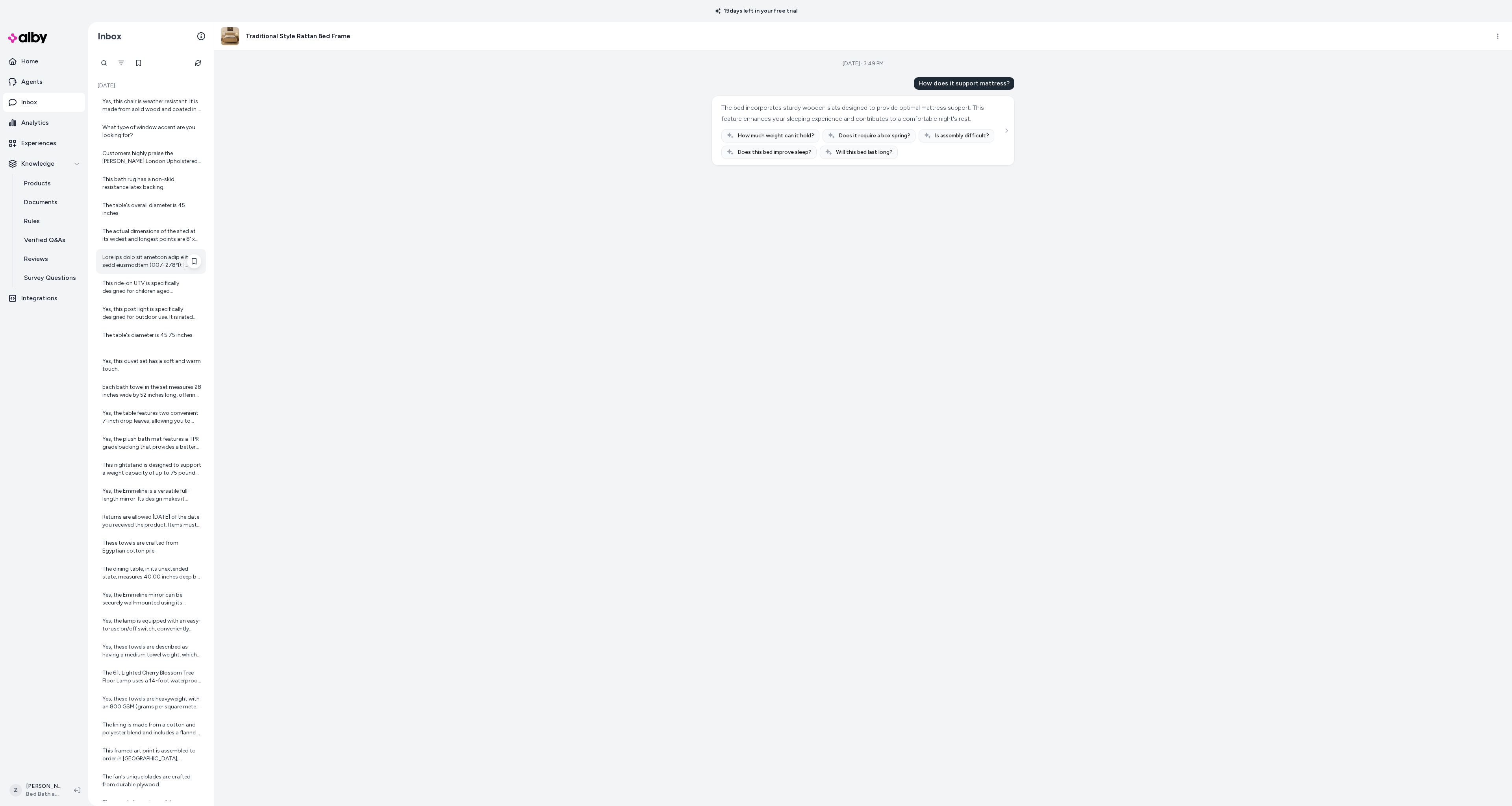
click at [137, 267] on div at bounding box center [151, 261] width 99 height 16
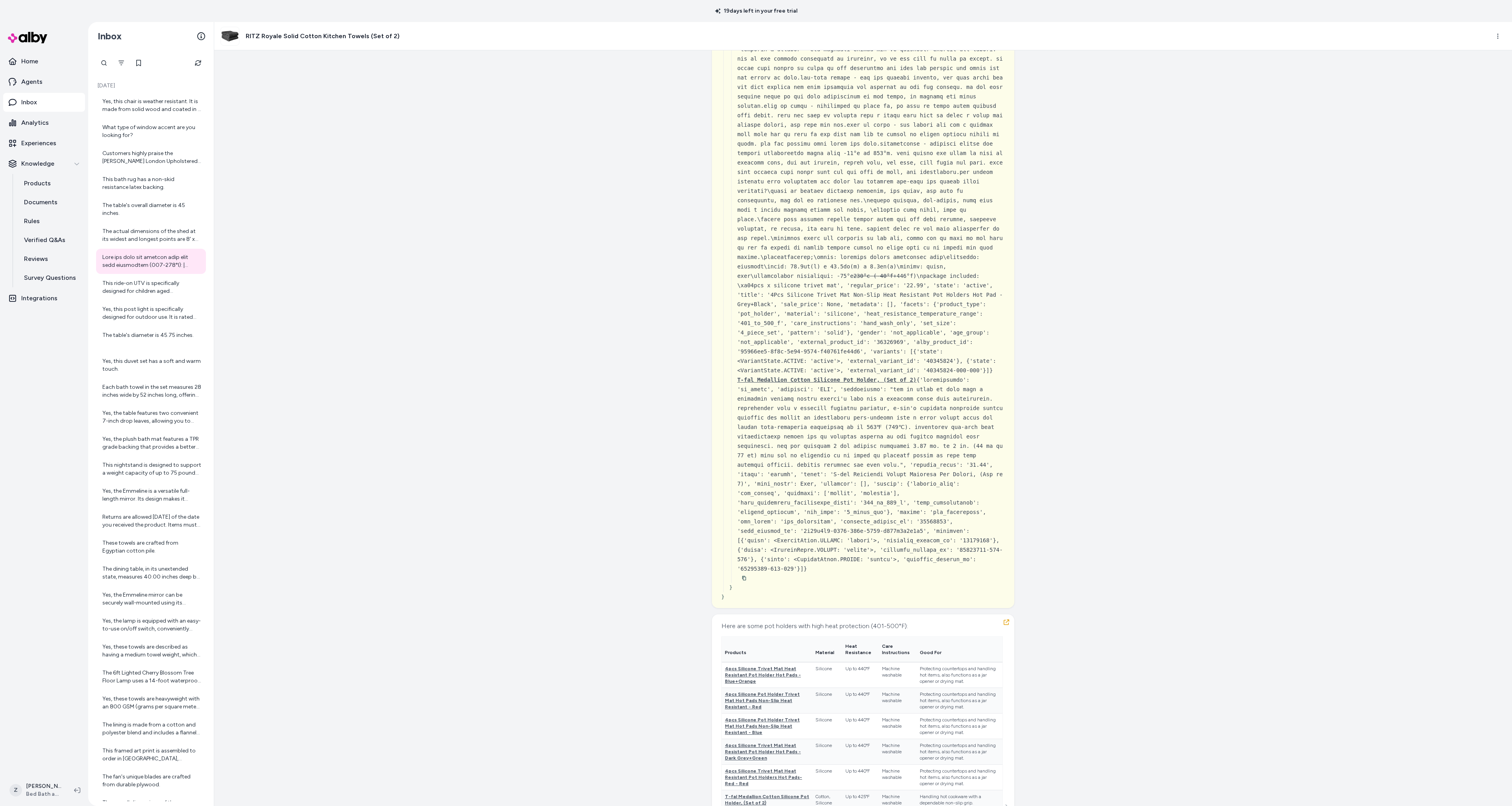
scroll to position [12197, 0]
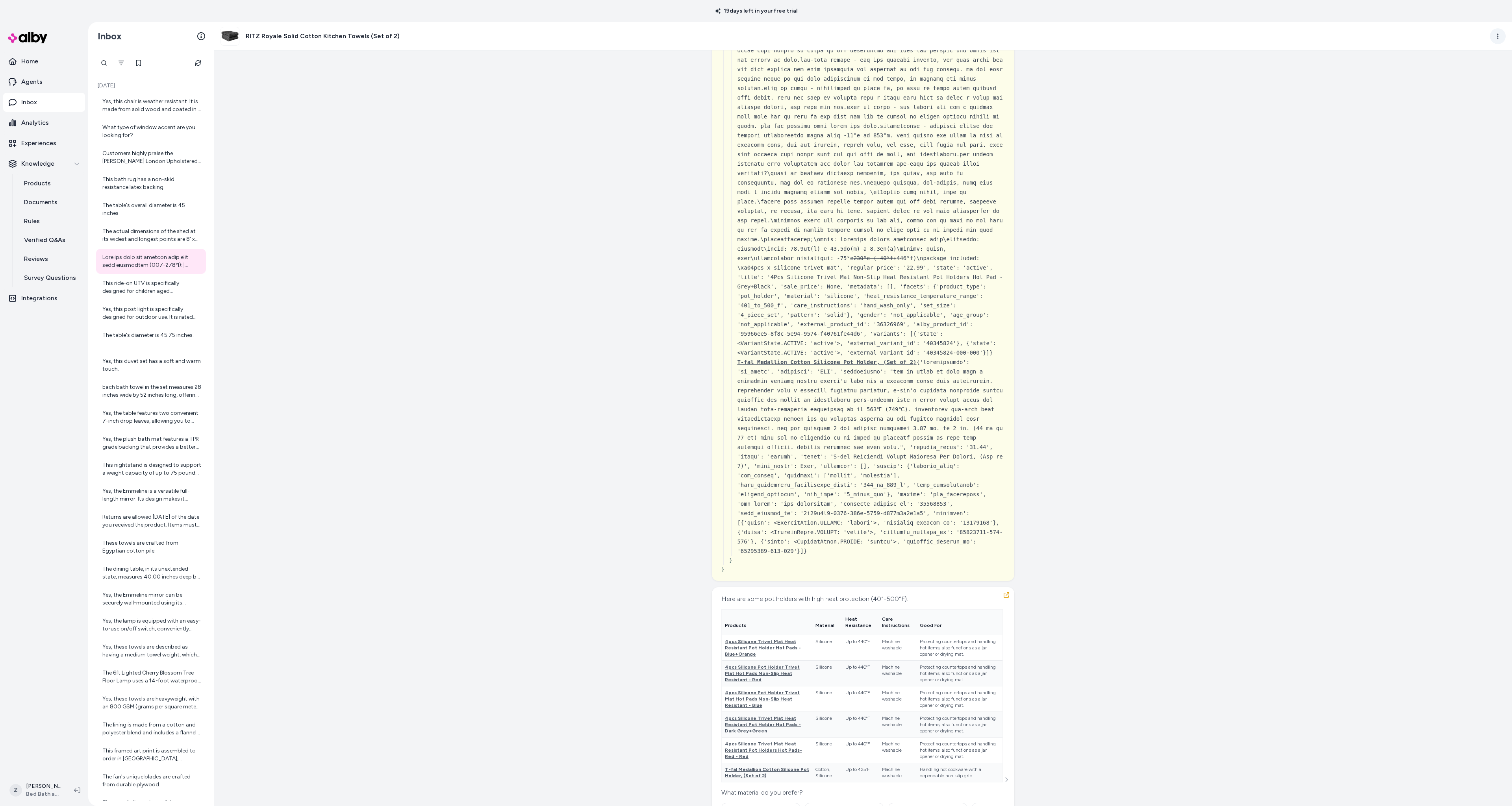
click at [1496, 39] on html "19 days left in your free trial Home Agents Inbox Analytics Experiences Knowled…" at bounding box center [756, 403] width 1512 height 806
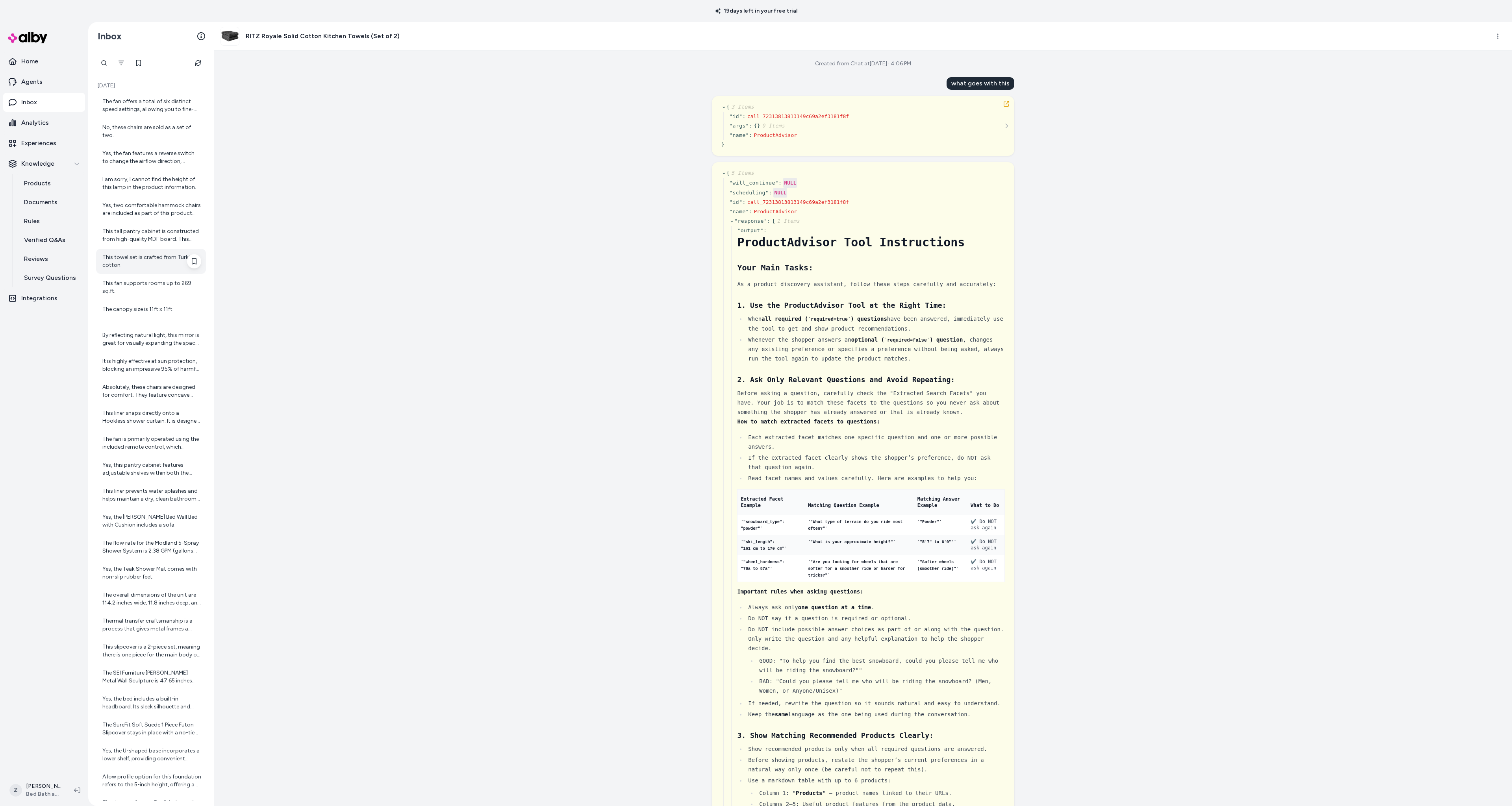
click at [136, 263] on div "This towel set is crafted from Turkish cotton." at bounding box center [151, 261] width 99 height 16
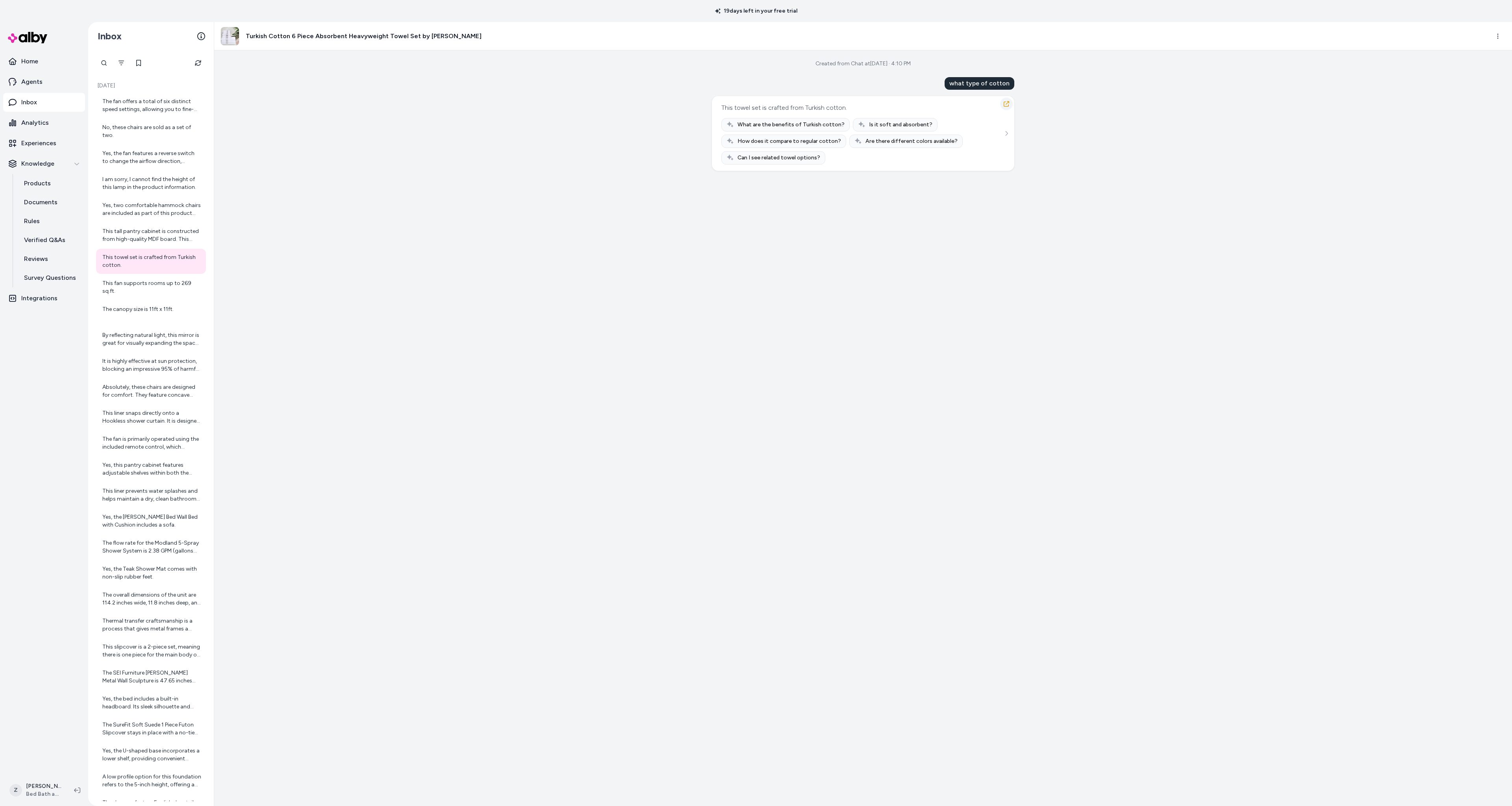
click at [1004, 99] on button "button" at bounding box center [1006, 103] width 12 height 12
click at [1004, 104] on icon "button" at bounding box center [1006, 104] width 6 height 6
click at [41, 139] on p "Experiences" at bounding box center [39, 143] width 35 height 9
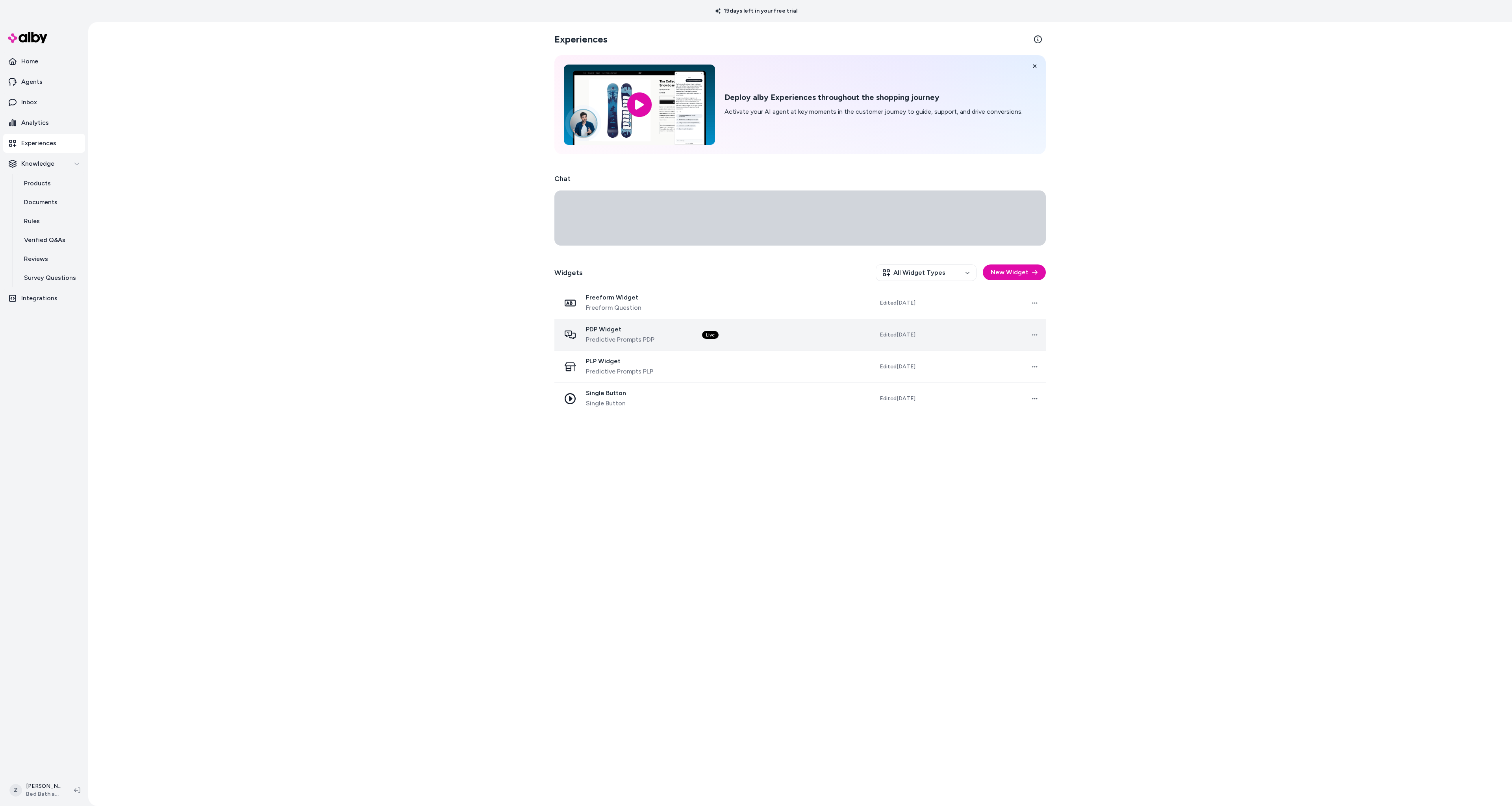
click at [713, 339] on td "Live" at bounding box center [757, 334] width 124 height 32
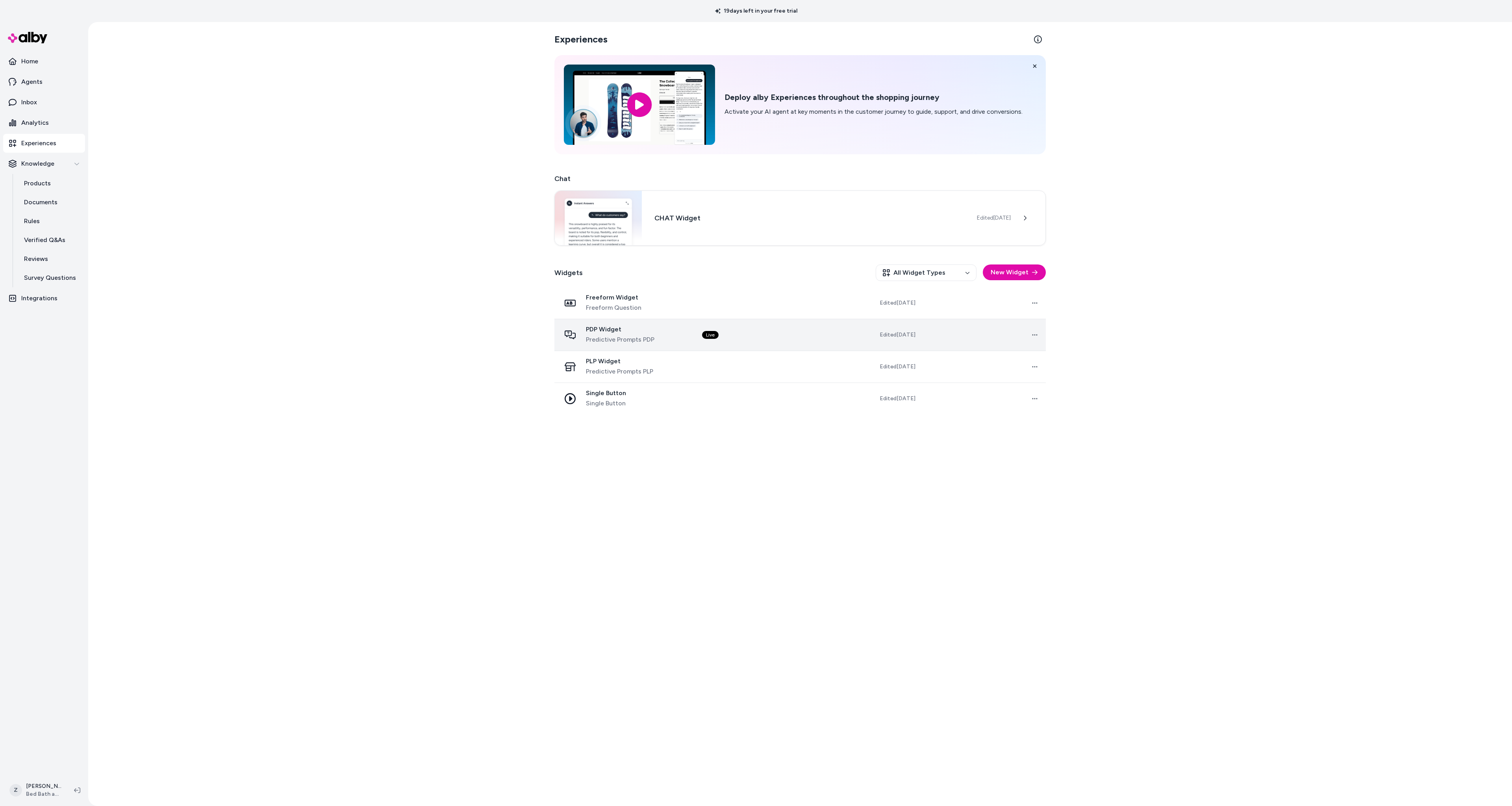
click at [671, 326] on div "PDP Widget Predictive Prompts PDP" at bounding box center [625, 335] width 129 height 19
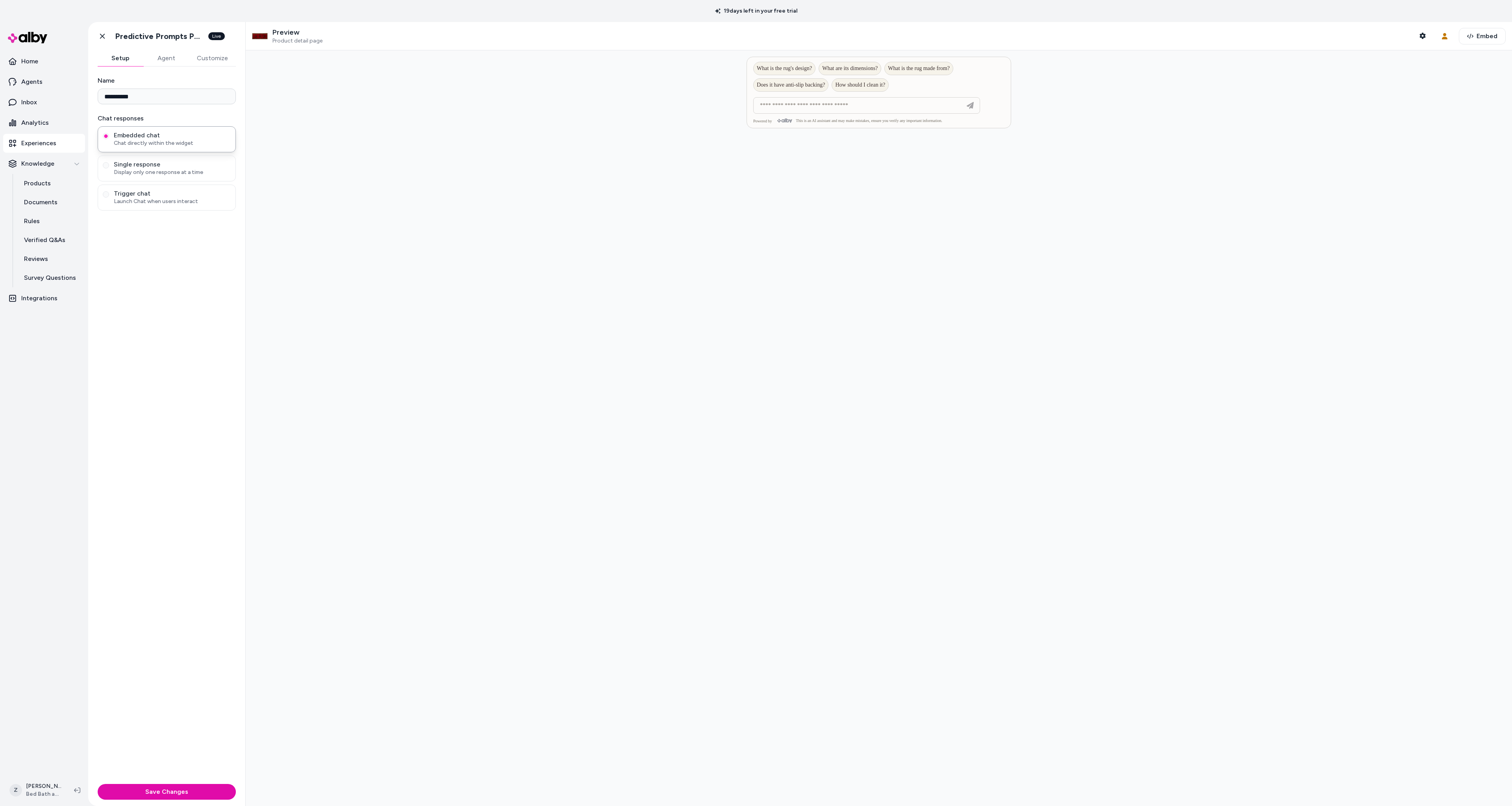
click at [170, 62] on button "Agent" at bounding box center [166, 58] width 46 height 16
click at [266, 157] on div at bounding box center [879, 428] width 1266 height 756
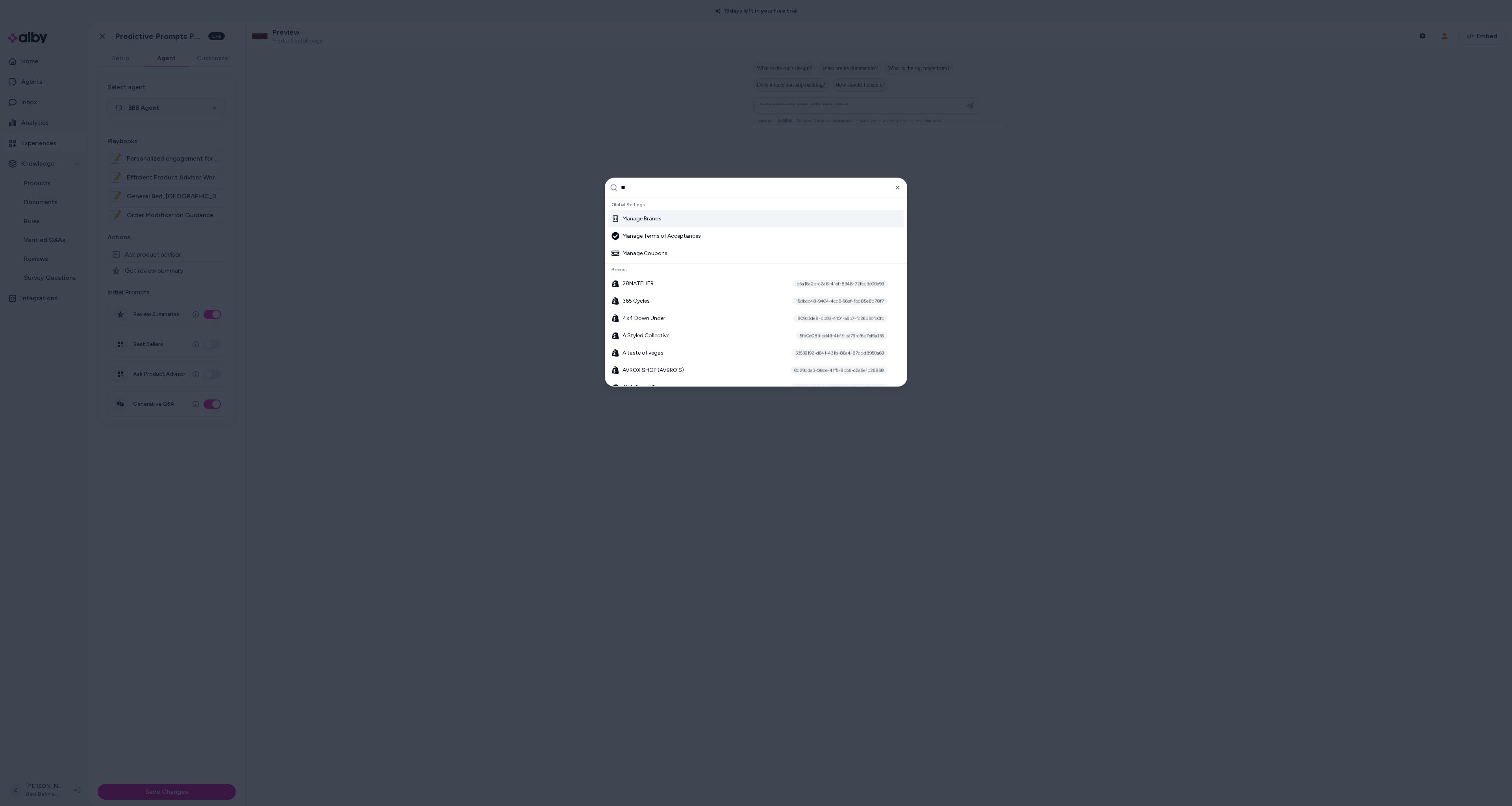
type input "***"
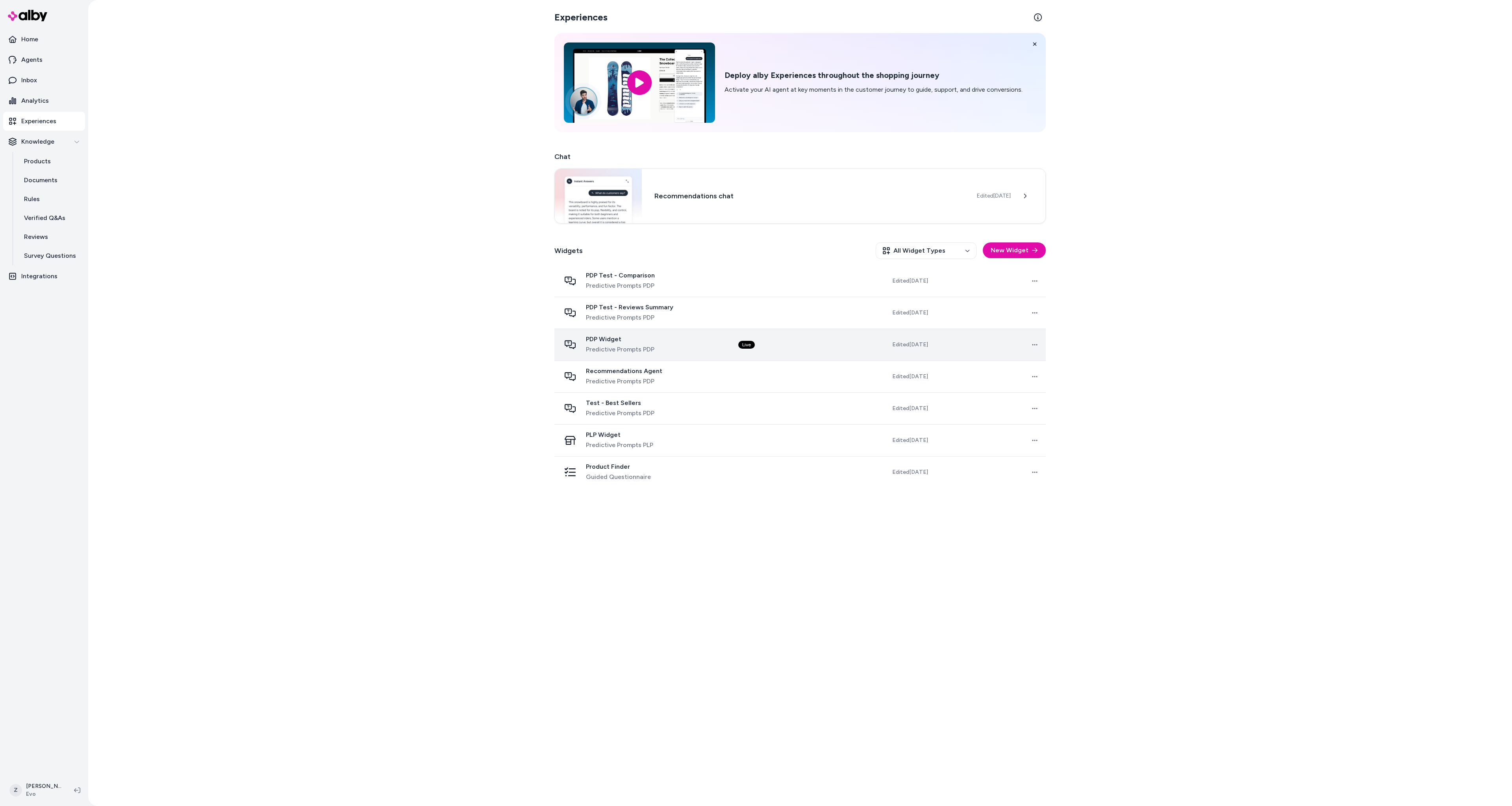
click at [644, 338] on span "PDP Widget" at bounding box center [620, 339] width 69 height 8
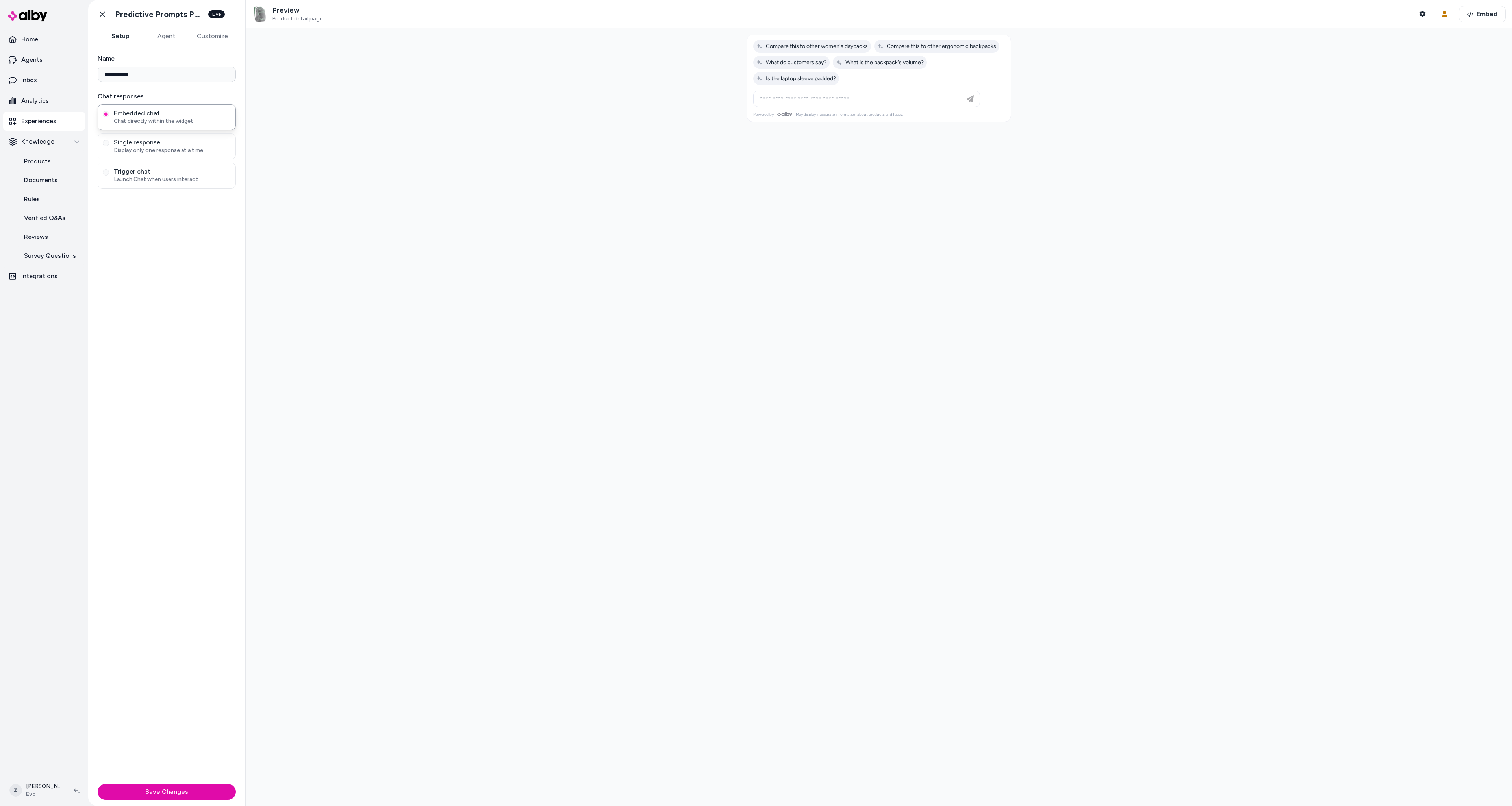
click at [168, 48] on div "**********" at bounding box center [167, 412] width 157 height 736
click at [167, 42] on button "Agent" at bounding box center [166, 36] width 46 height 16
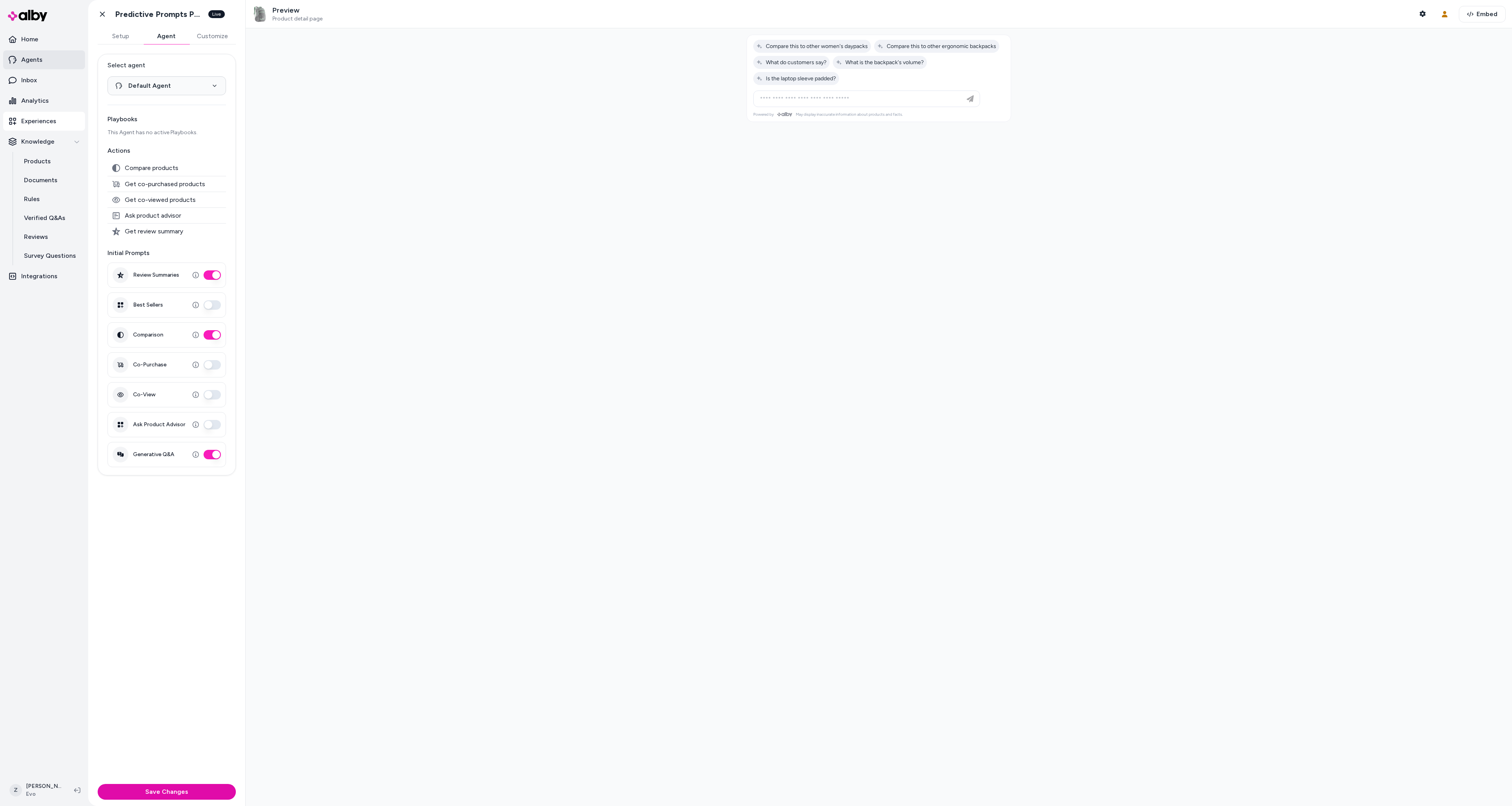
click at [40, 62] on p "Agents" at bounding box center [32, 60] width 21 height 9
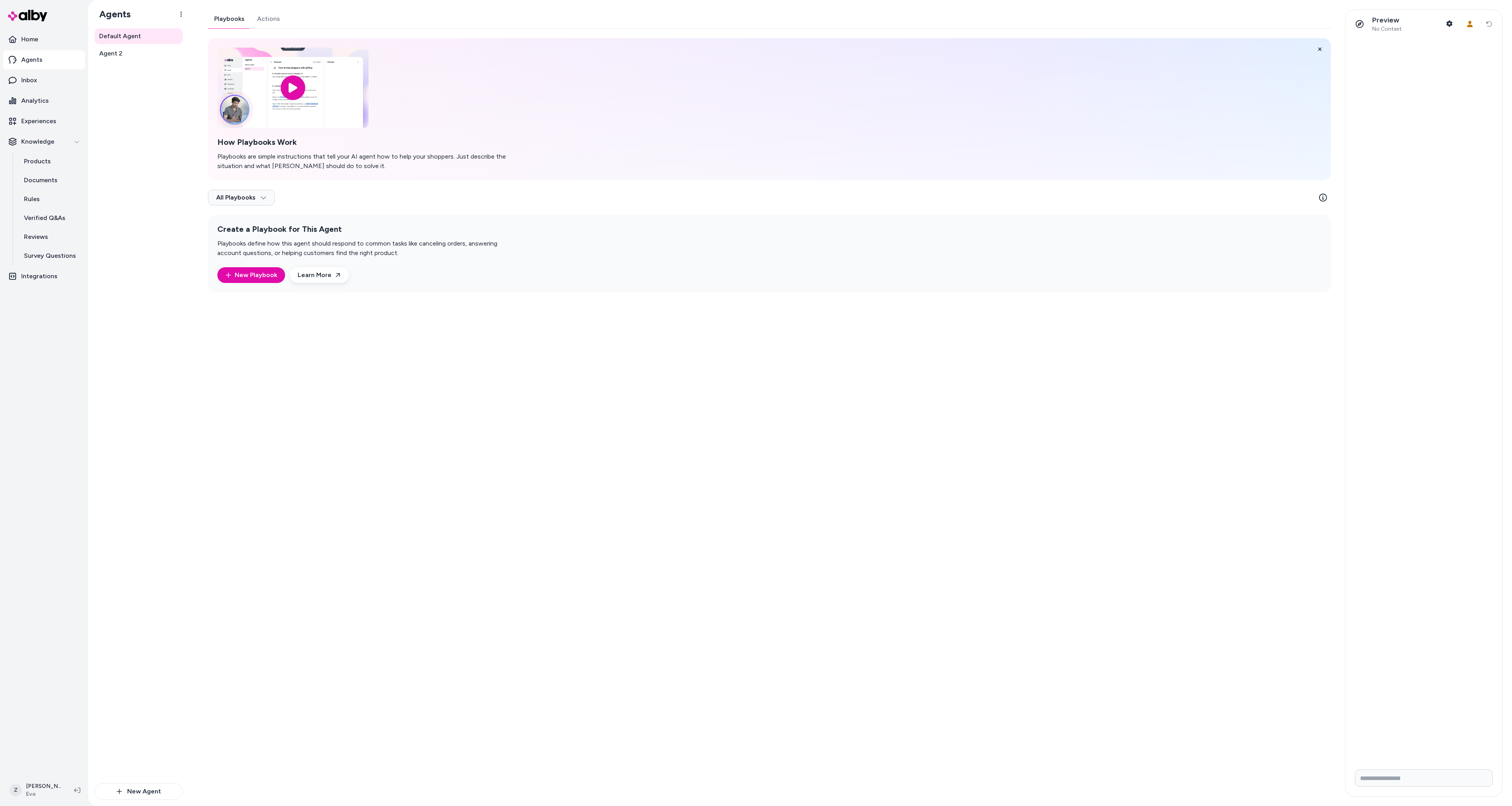
click at [265, 19] on link "Actions" at bounding box center [268, 19] width 35 height 19
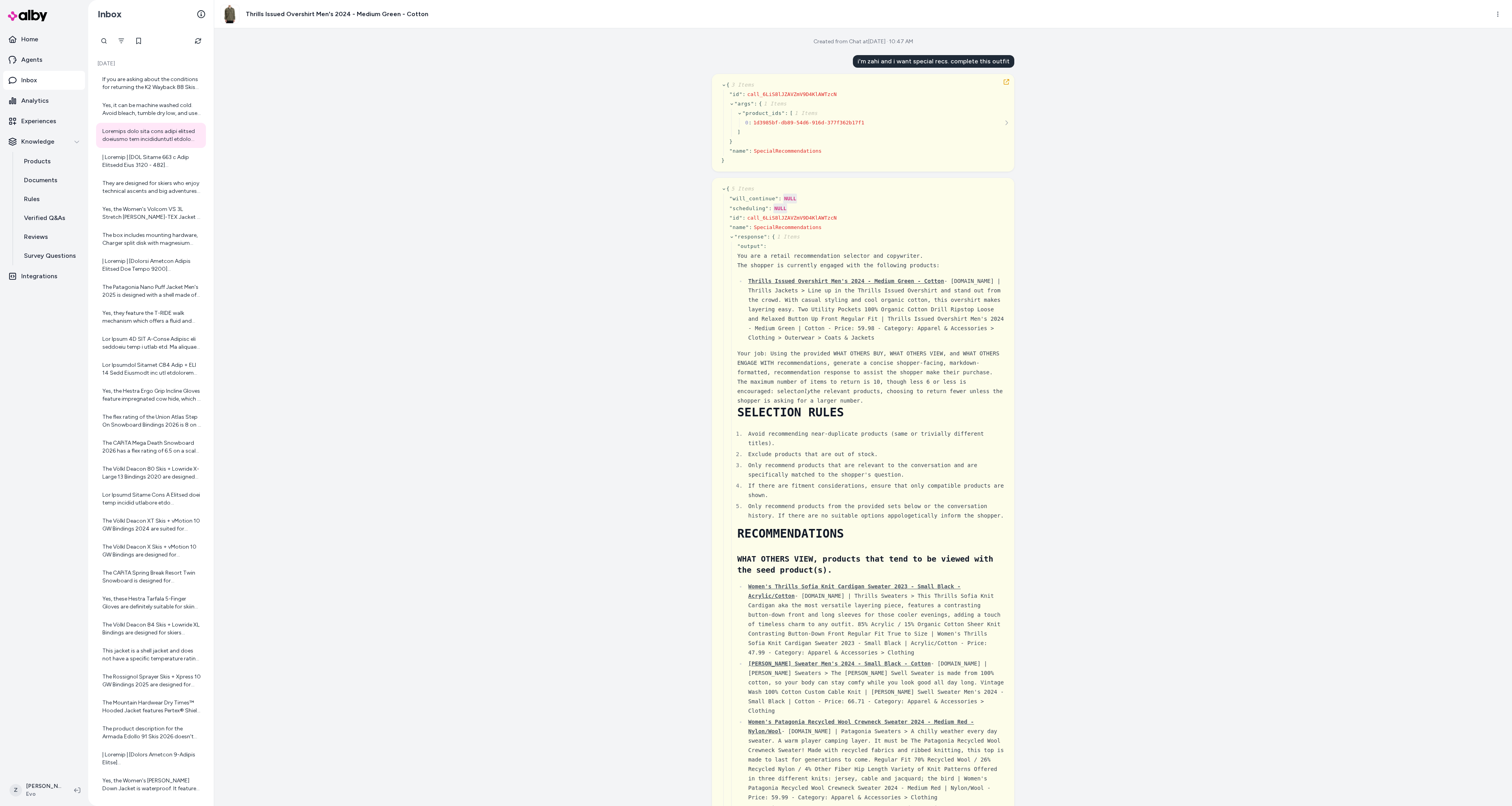
scroll to position [246, 0]
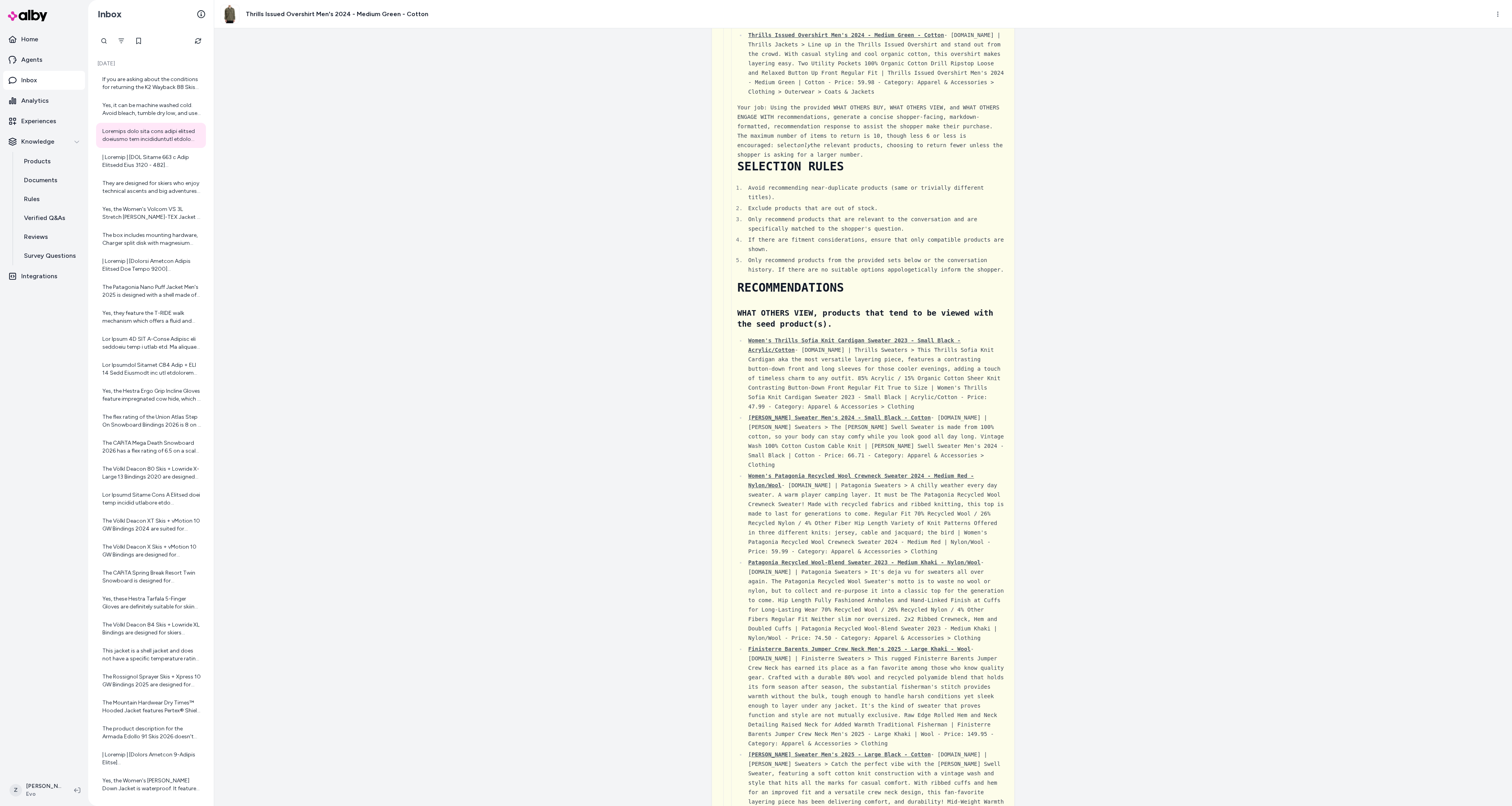
click at [317, 296] on div "Created from Chat at [DATE] · 10:47 AM i'm zahi and i want special recs. comple…" at bounding box center [863, 417] width 1298 height 778
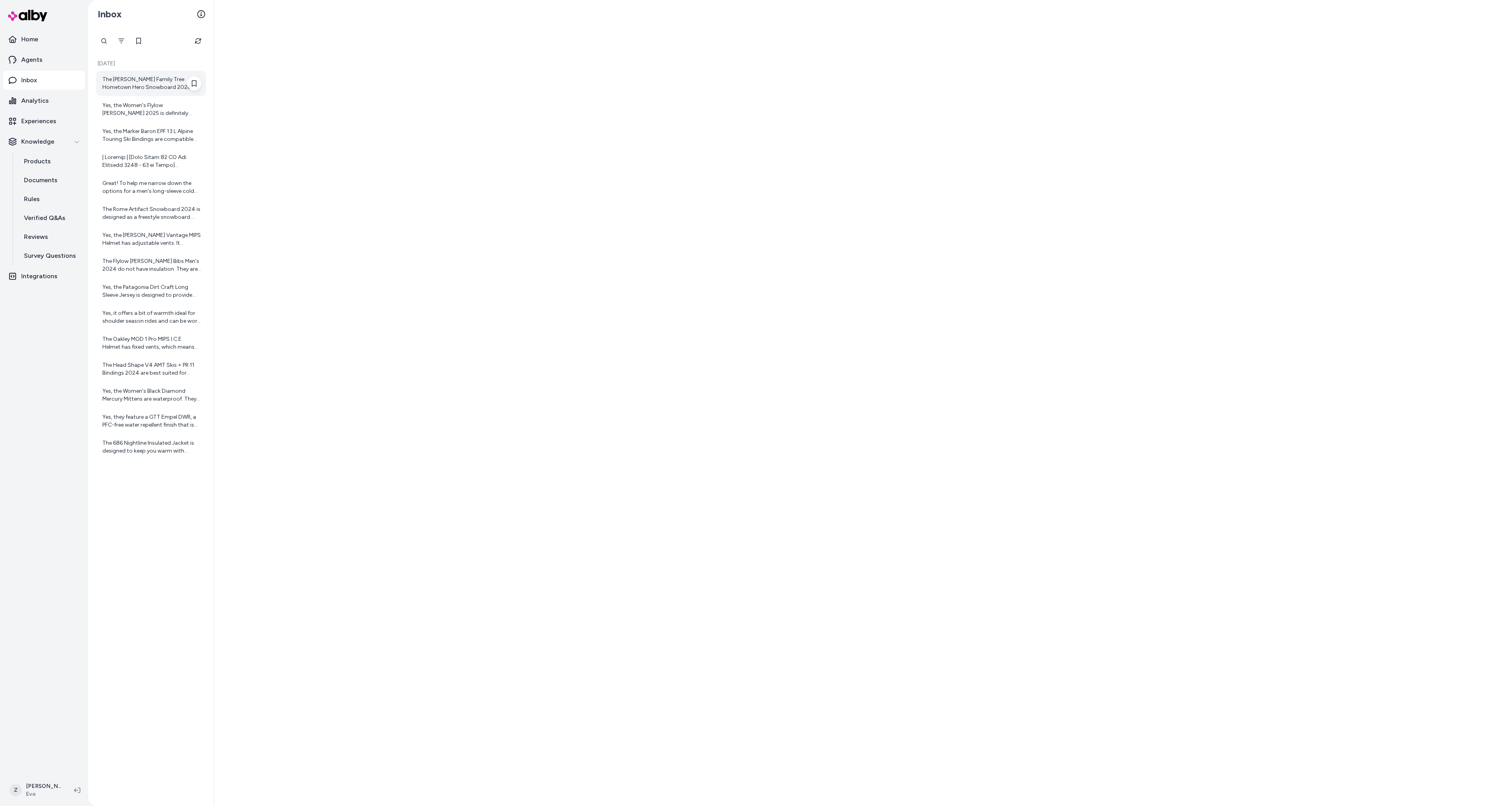
click at [157, 87] on div "The [PERSON_NAME] Family Tree Hometown Hero Snowboard 2026 is available in Gree…" at bounding box center [151, 83] width 99 height 16
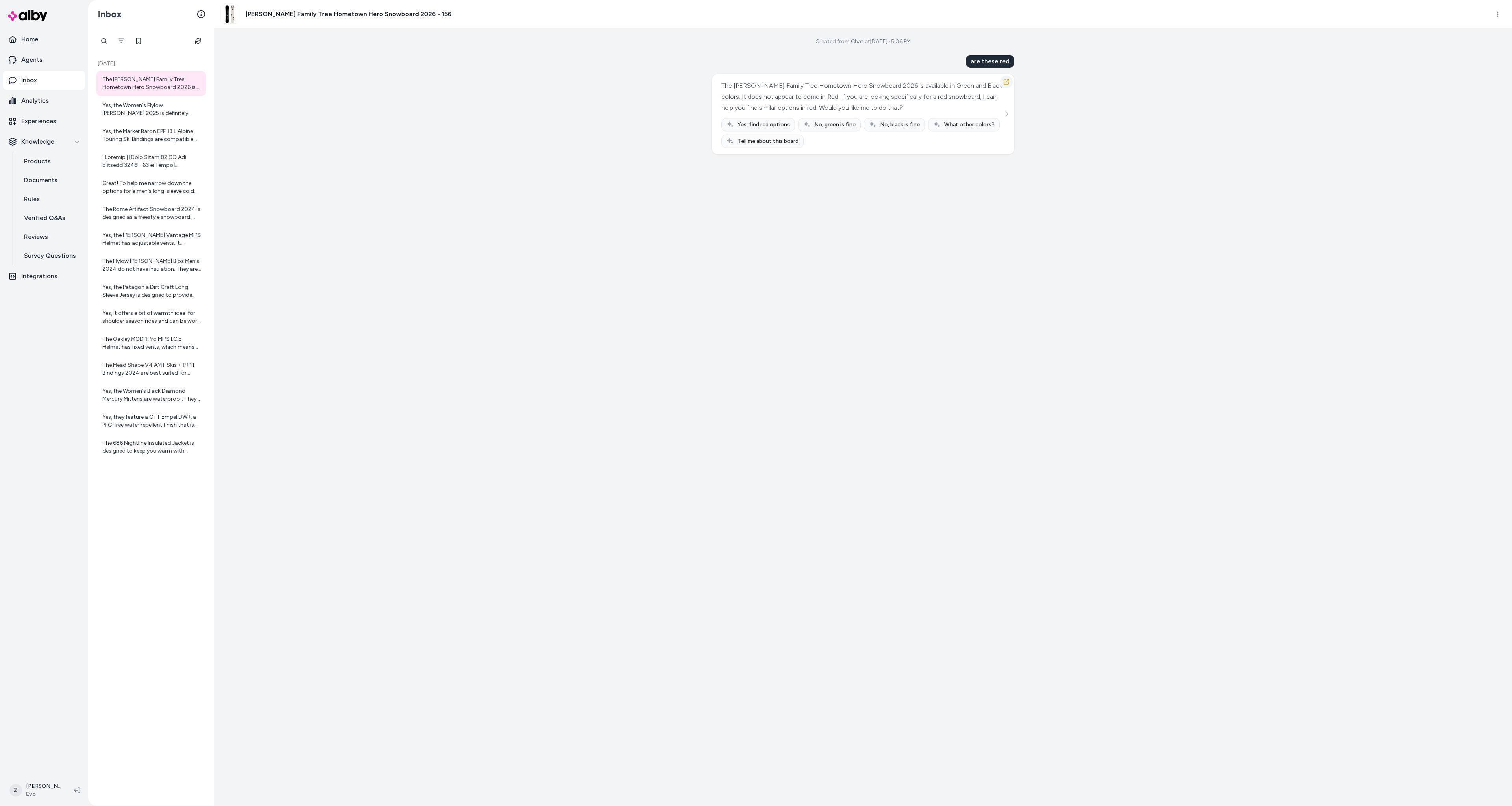
click at [1004, 80] on icon "button" at bounding box center [1006, 82] width 5 height 5
